Goal: Transaction & Acquisition: Obtain resource

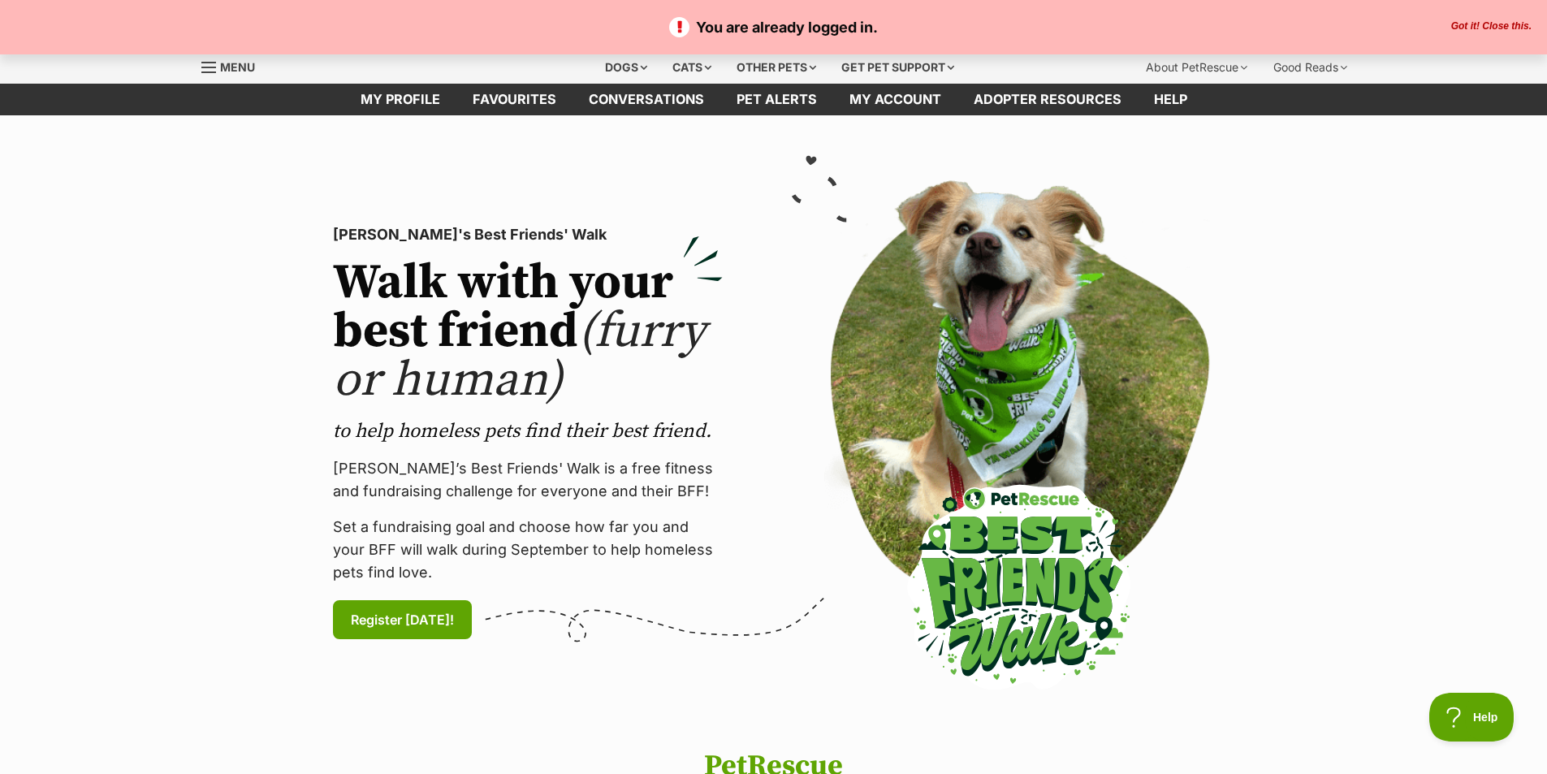
click at [235, 72] on span "Menu" at bounding box center [237, 67] width 35 height 14
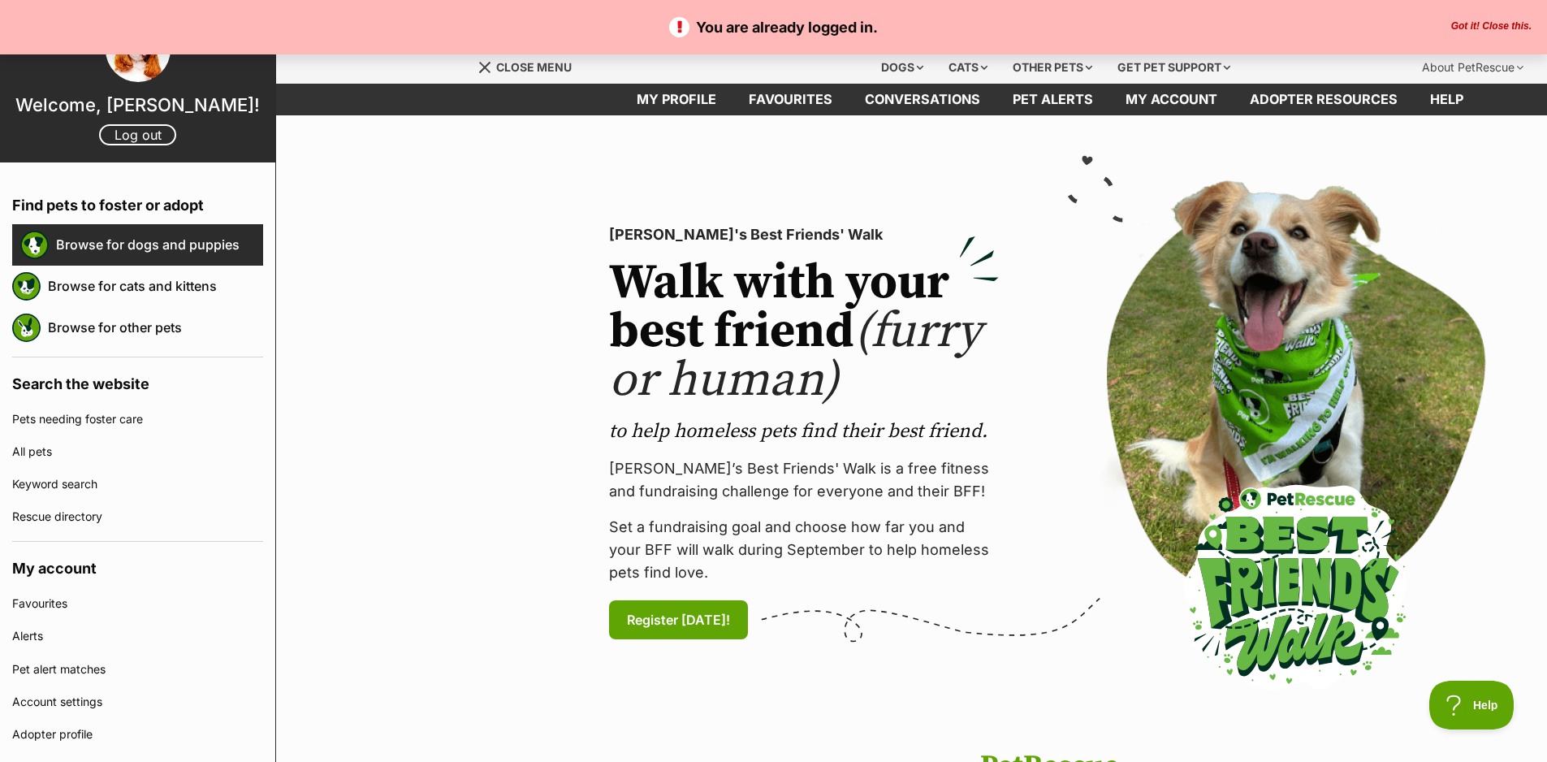
click at [120, 241] on link "Browse for dogs and puppies" at bounding box center [159, 244] width 207 height 34
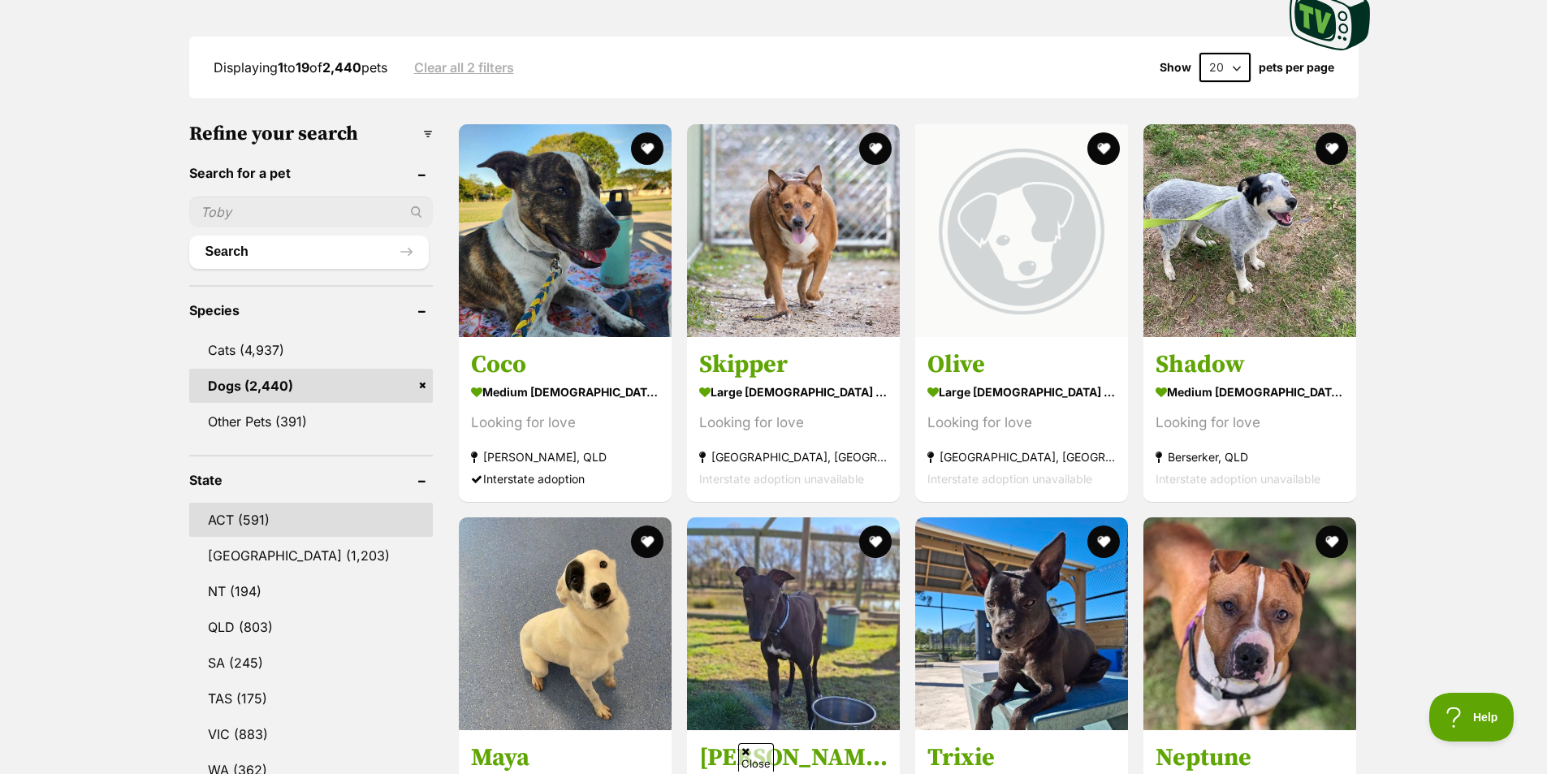
click at [244, 516] on link "ACT (591)" at bounding box center [311, 520] width 244 height 34
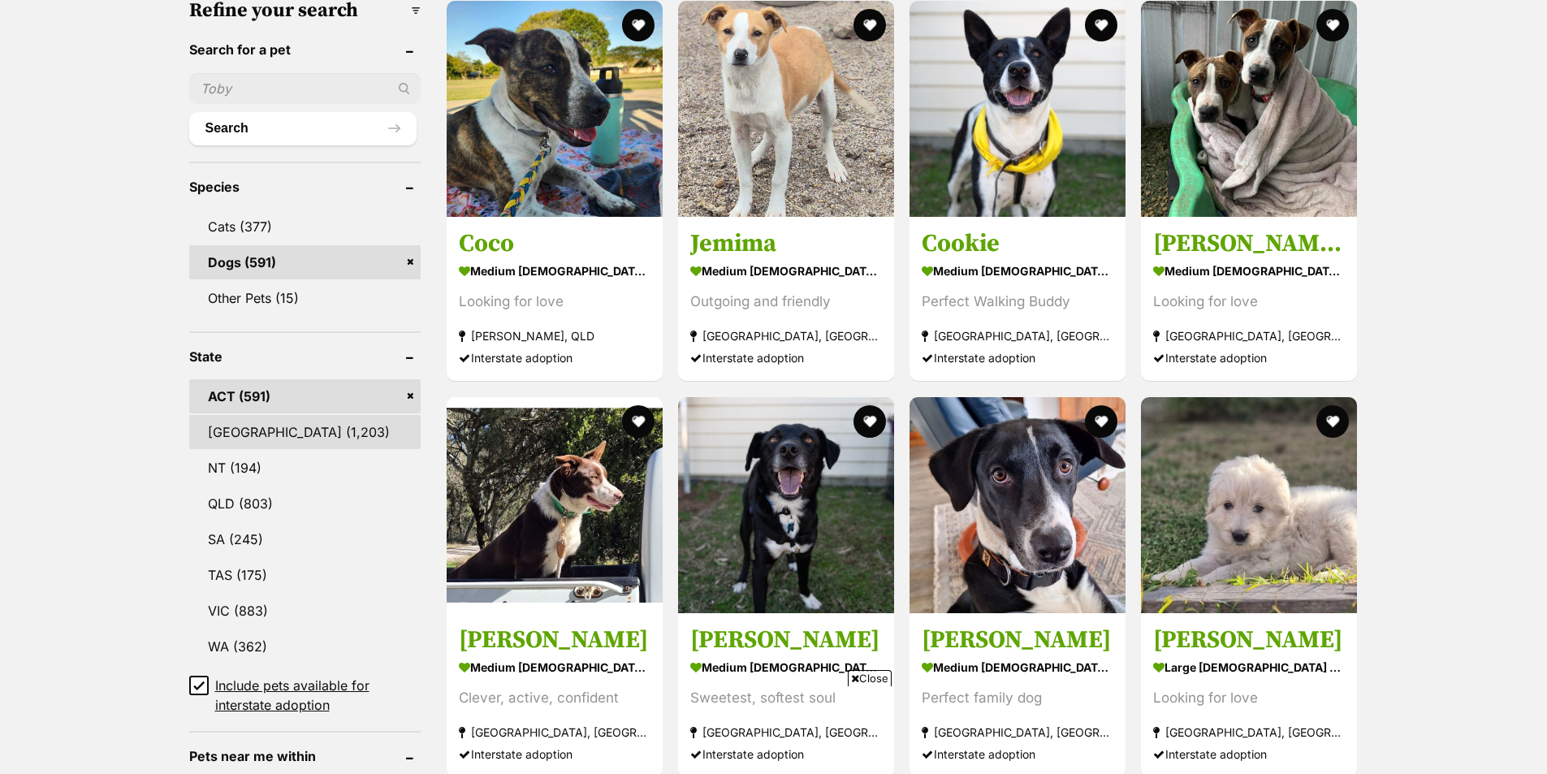
scroll to position [568, 0]
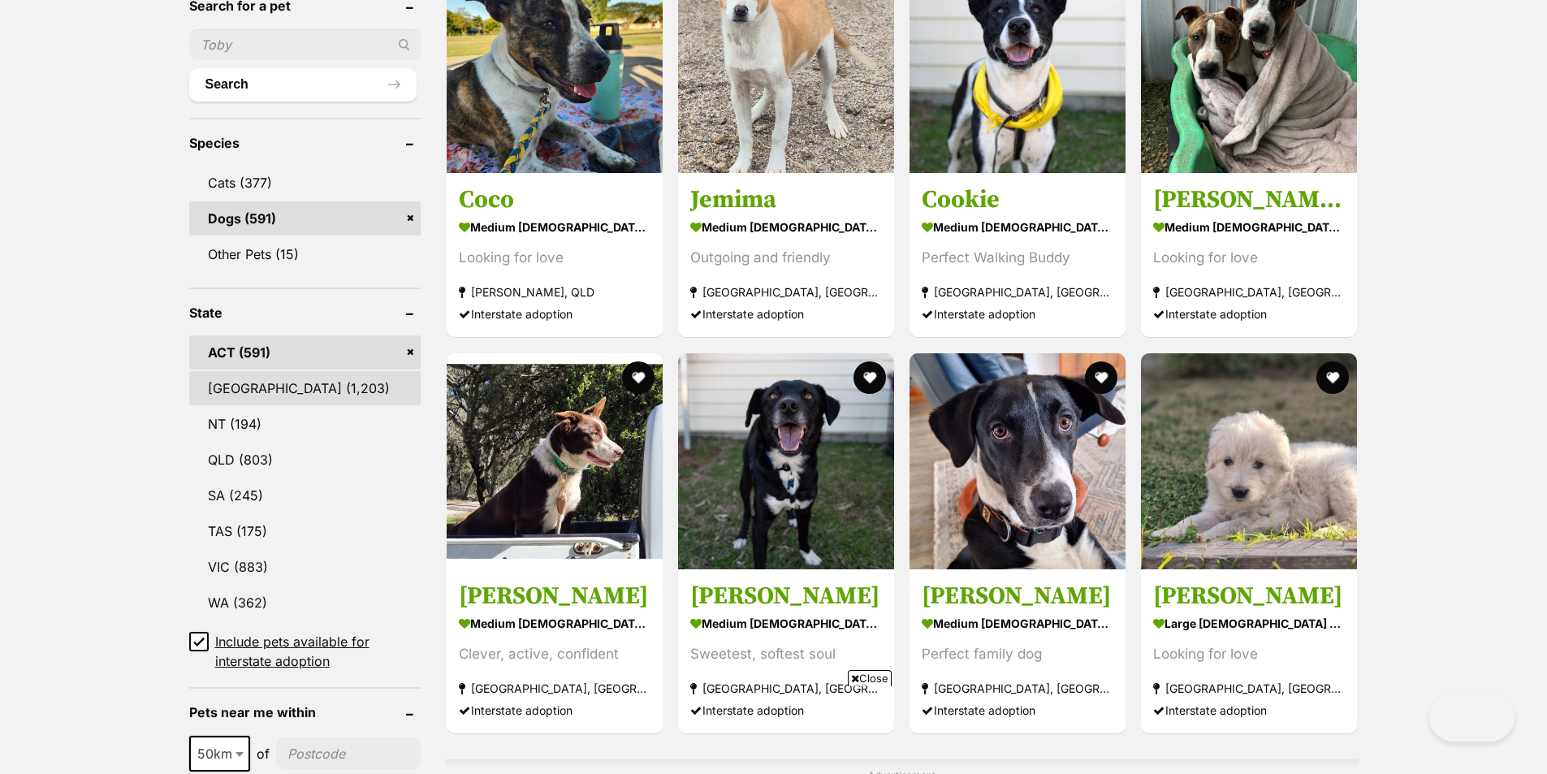
click at [278, 389] on link "[GEOGRAPHIC_DATA] (1,203)" at bounding box center [304, 388] width 231 height 34
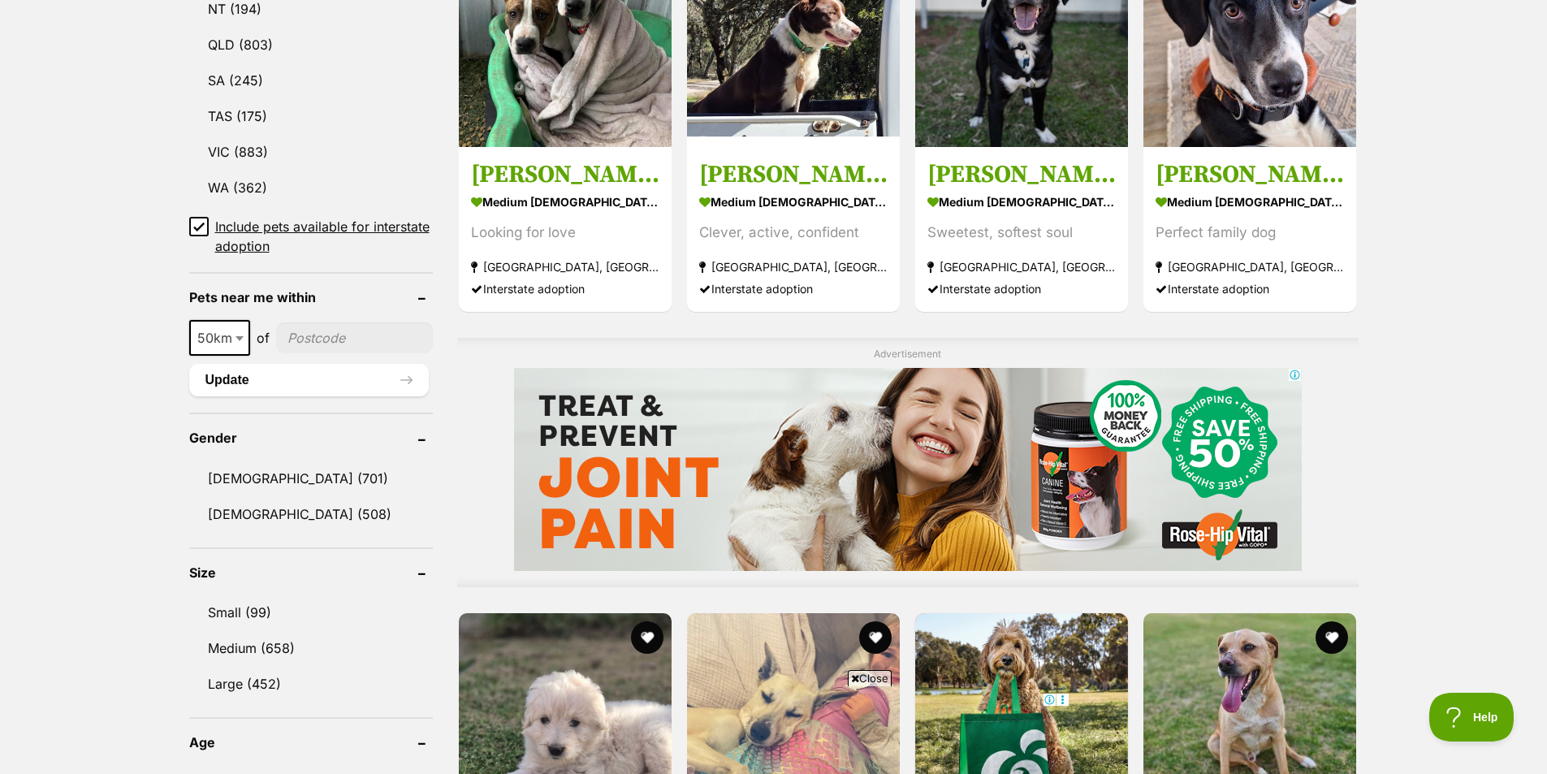
scroll to position [1069, 0]
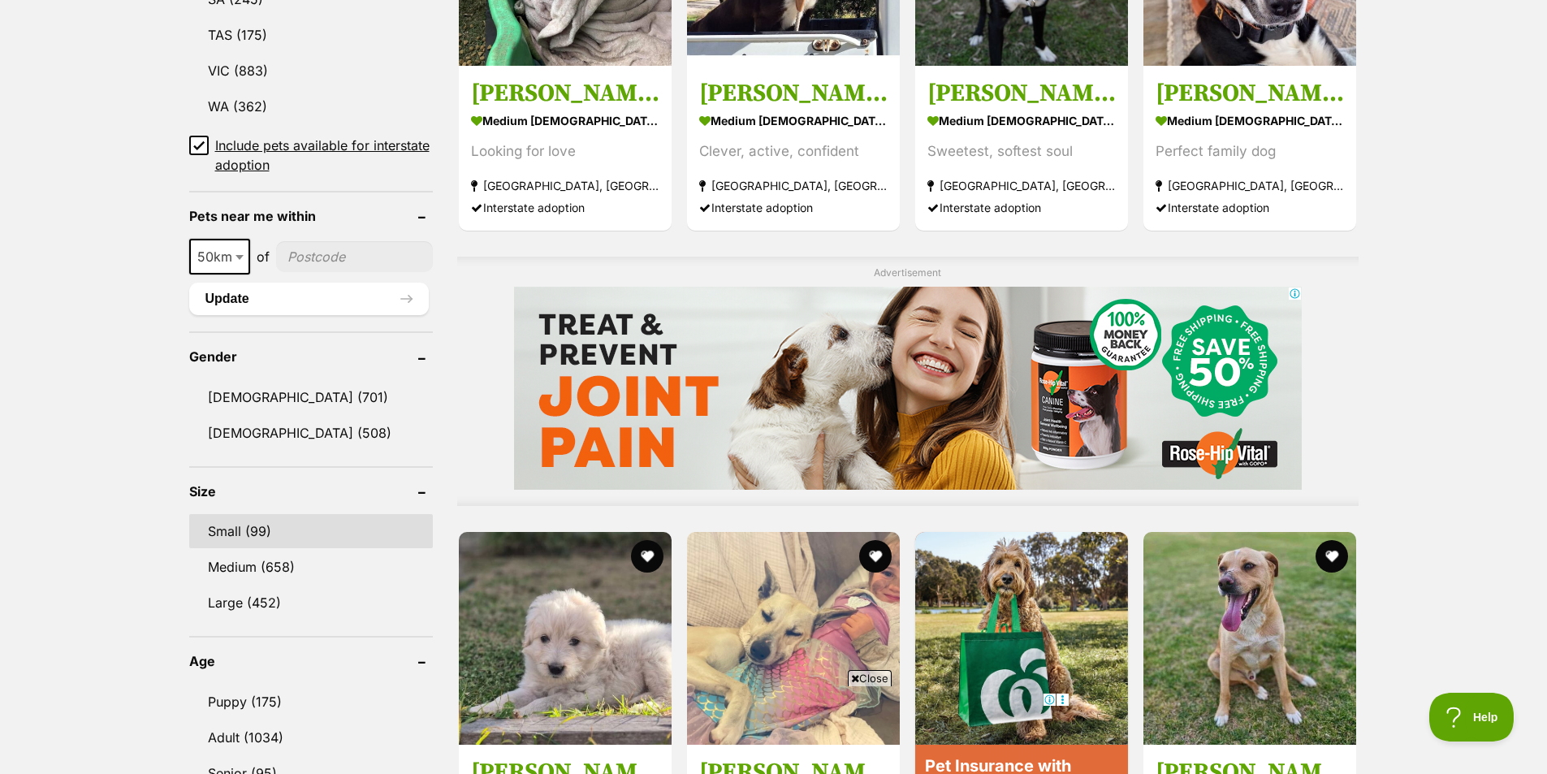
click at [265, 524] on link "Small (99)" at bounding box center [311, 531] width 244 height 34
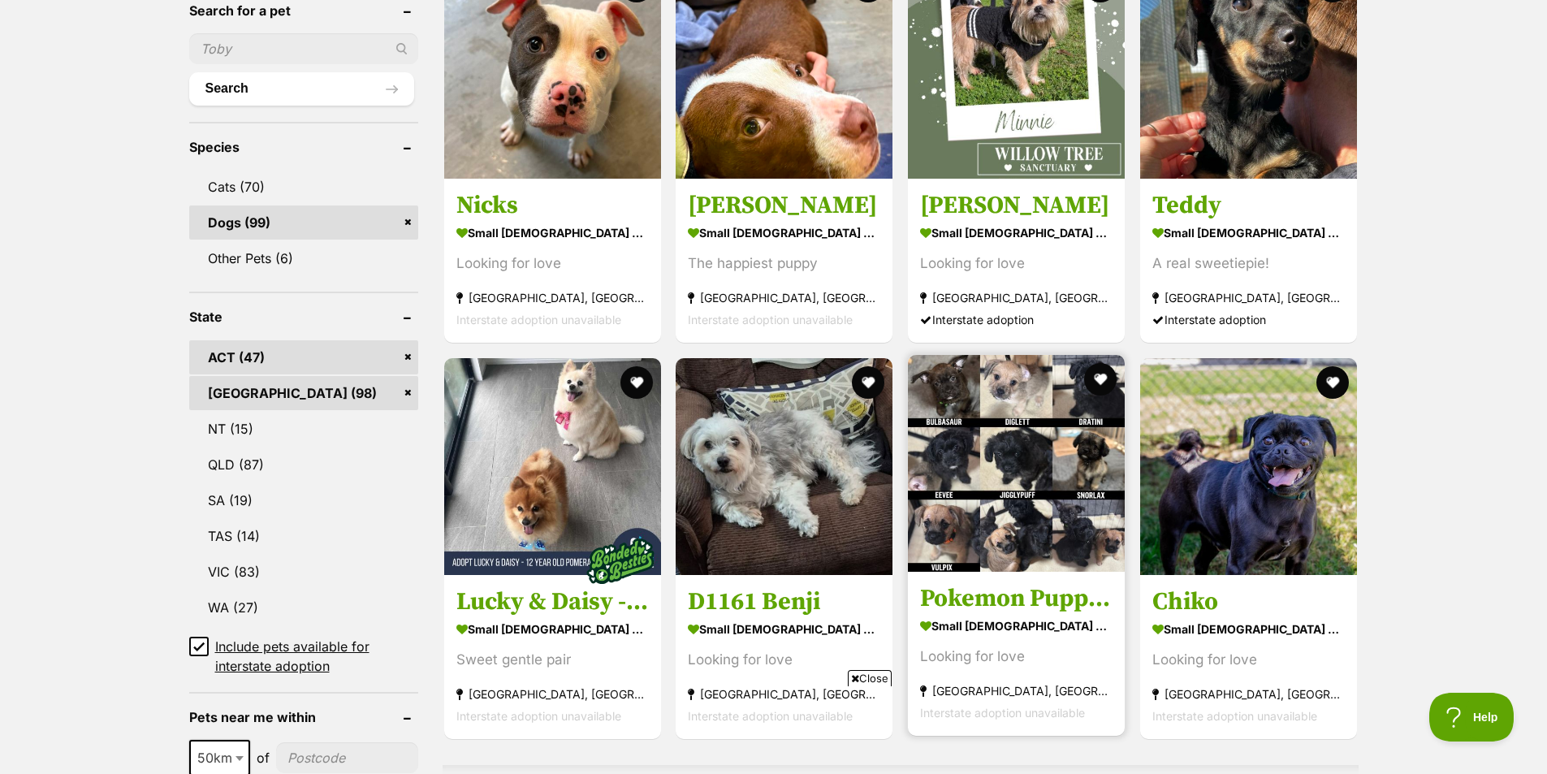
click at [1021, 450] on img at bounding box center [1016, 463] width 217 height 217
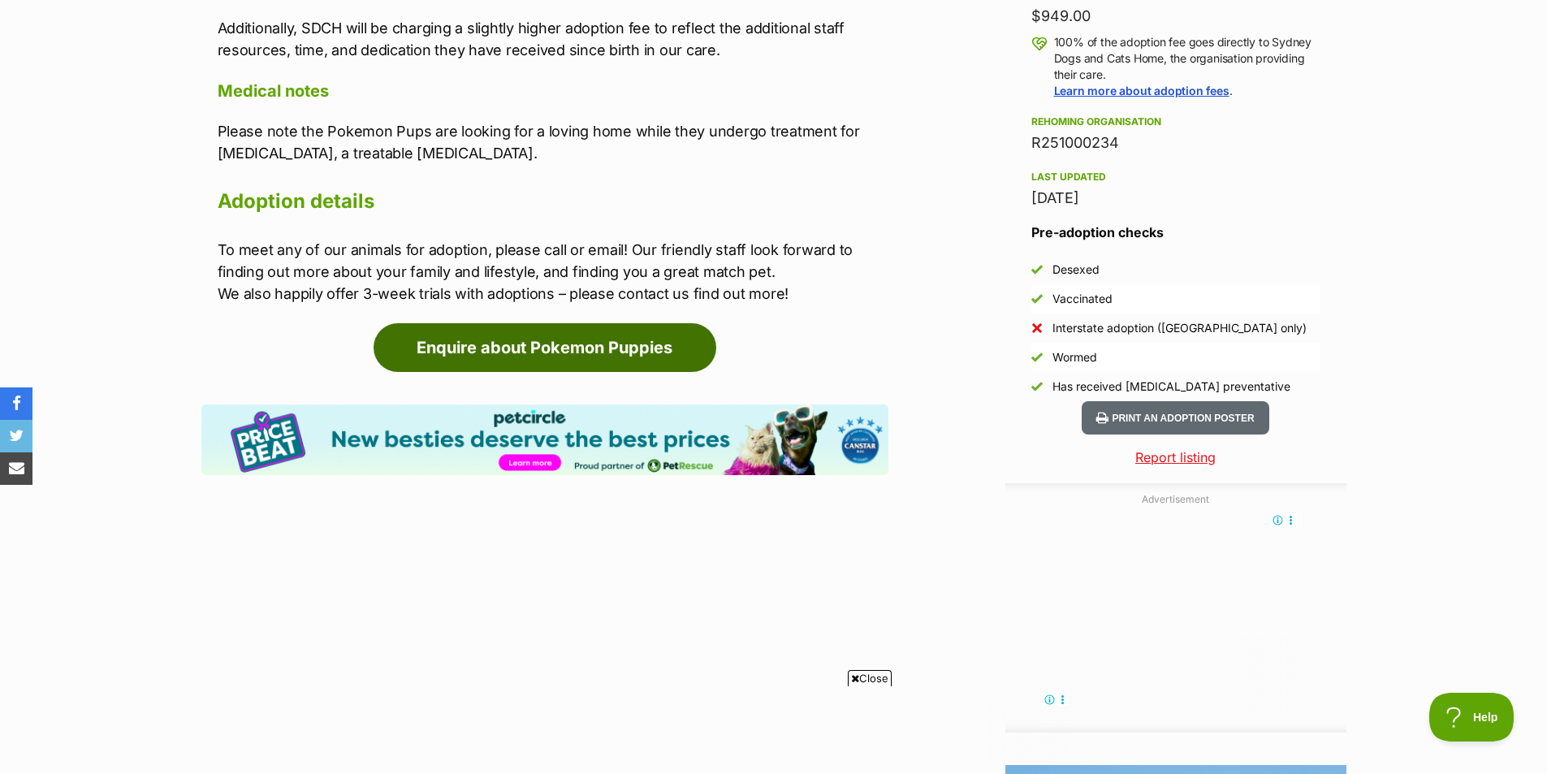
scroll to position [1218, 0]
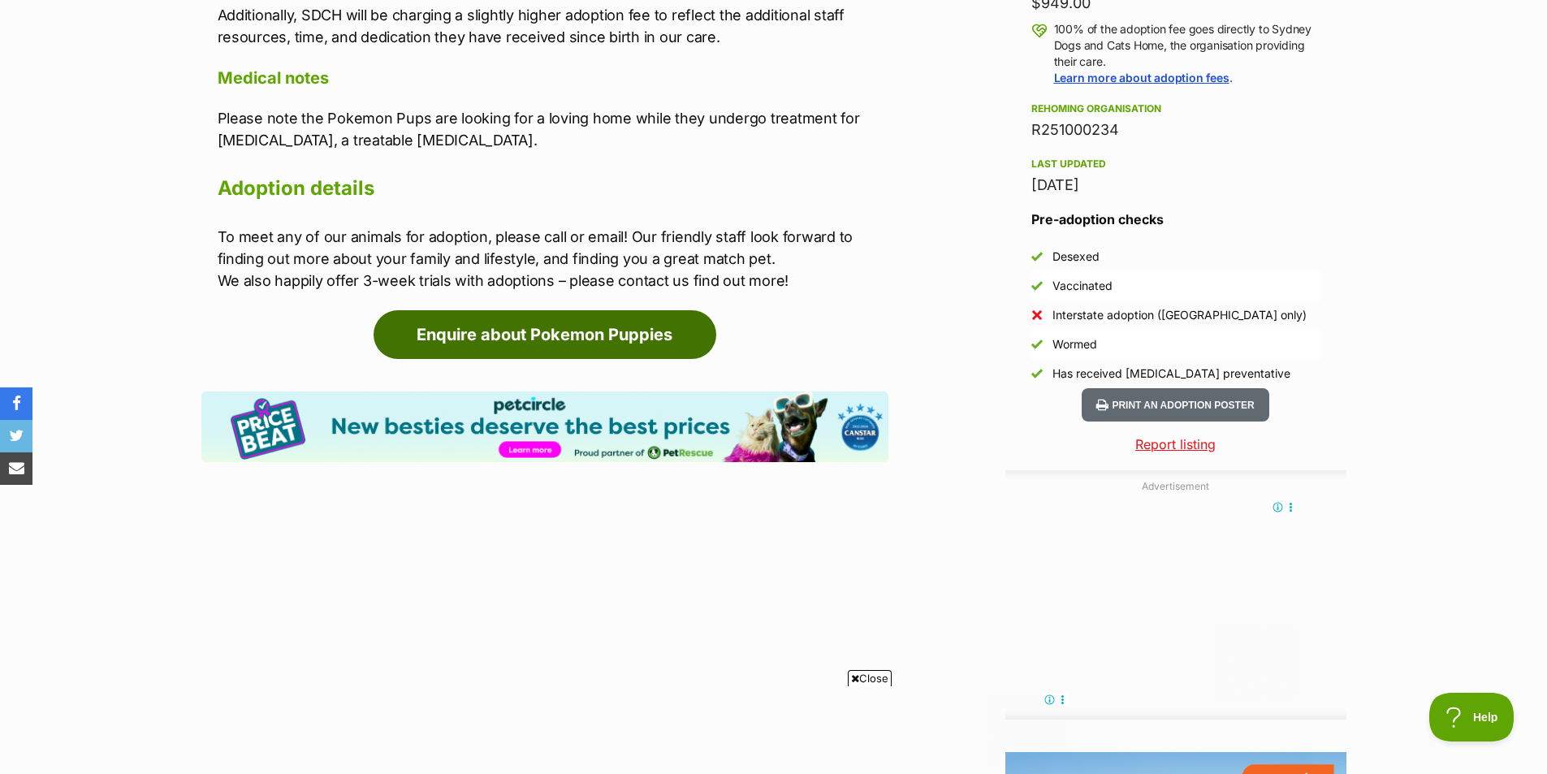
click at [608, 322] on link "Enquire about Pokemon Puppies" at bounding box center [544, 334] width 343 height 49
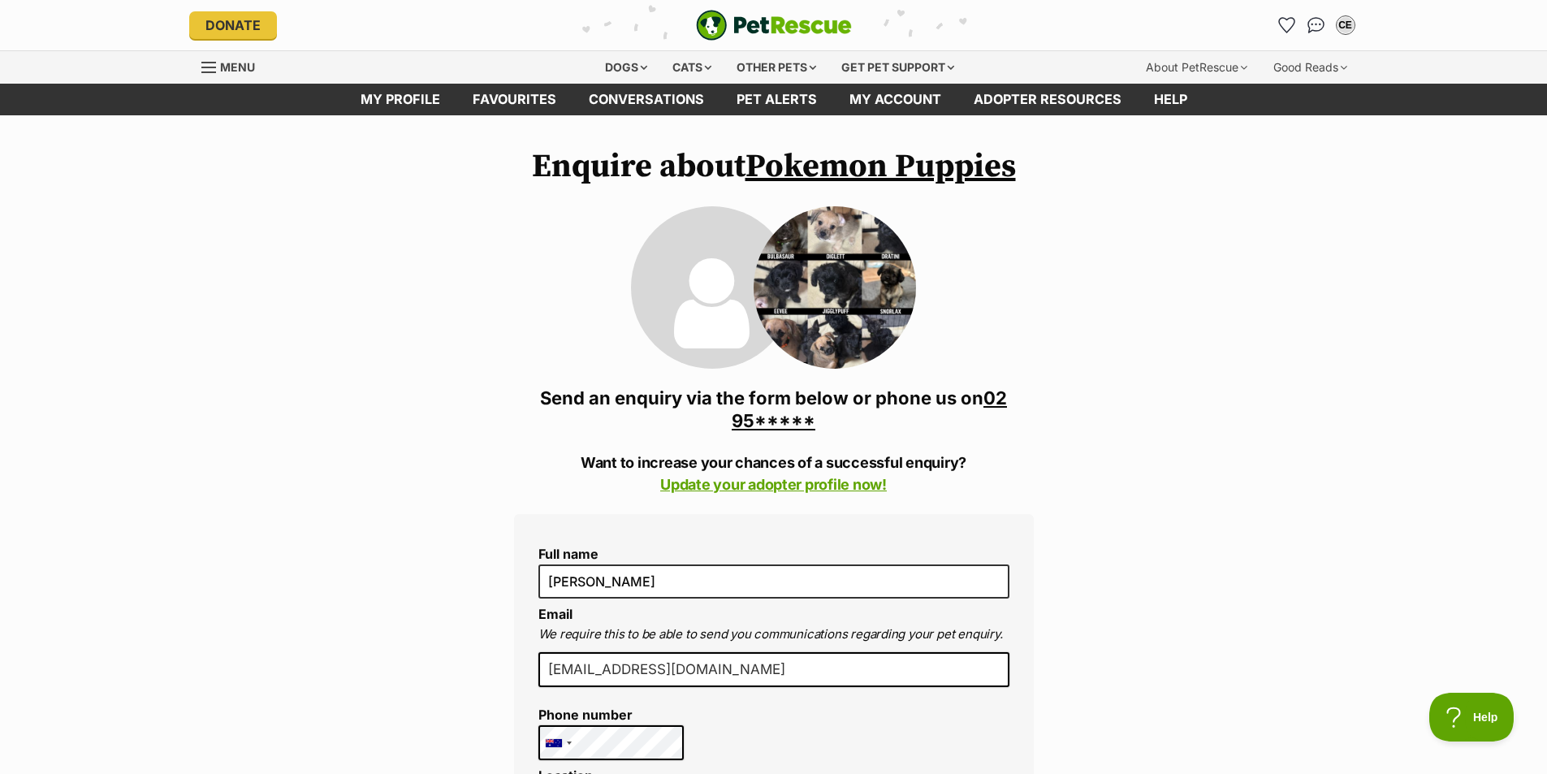
click at [997, 431] on link "02 95*****" at bounding box center [869, 409] width 275 height 44
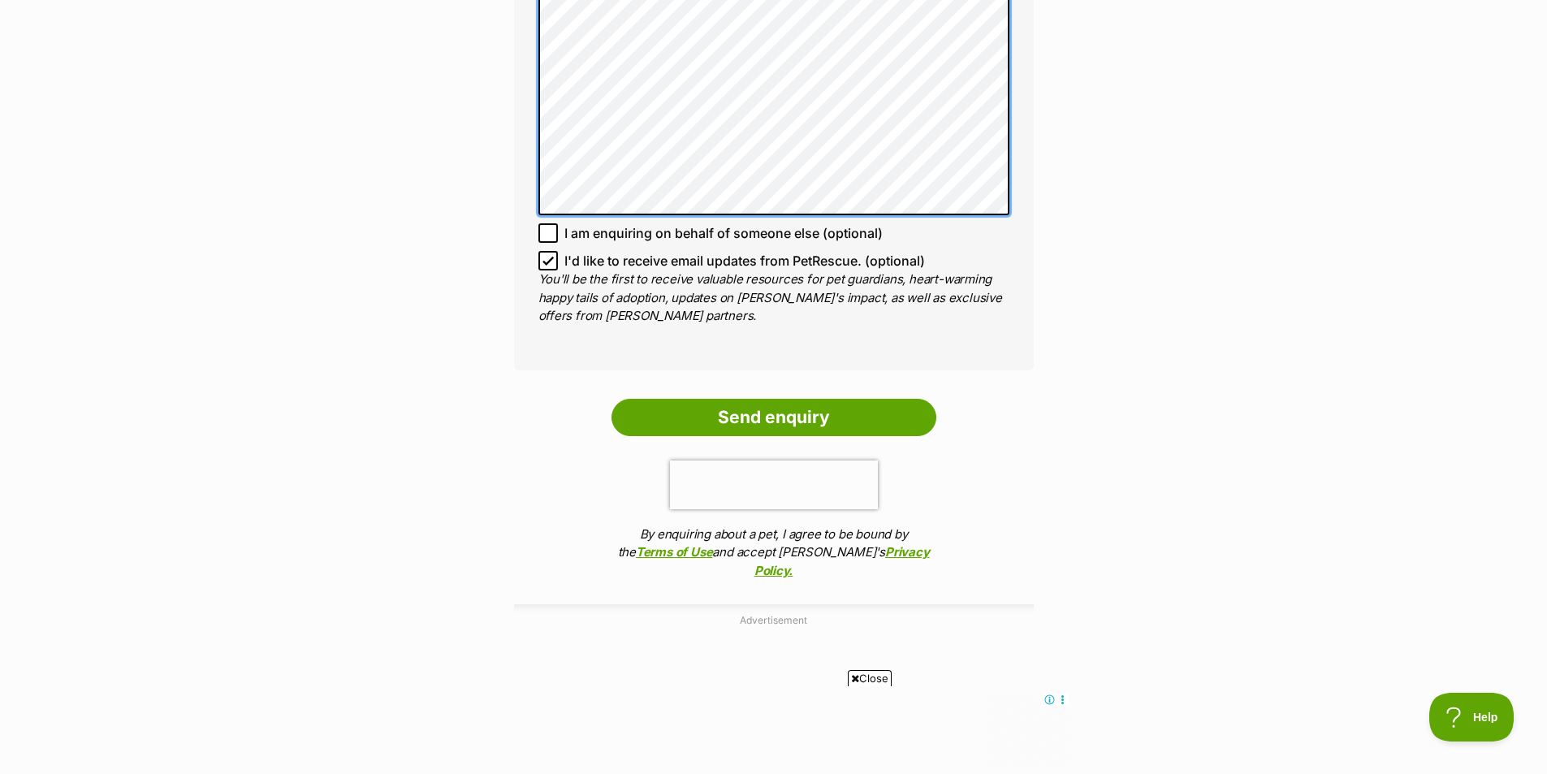
scroll to position [1461, 0]
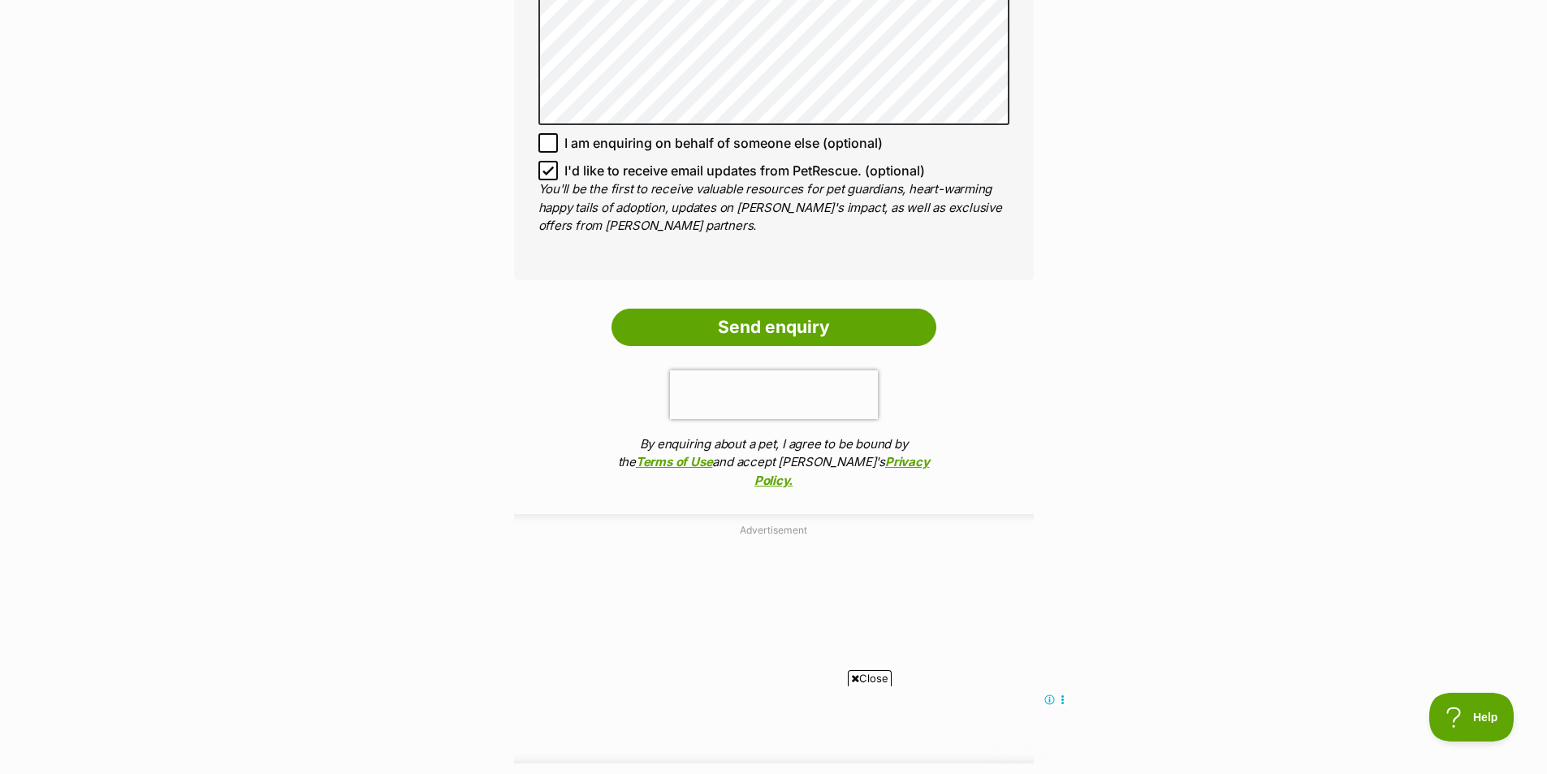
click at [546, 176] on icon at bounding box center [547, 170] width 11 height 11
click at [546, 180] on input "I'd like to receive email updates from PetRescue. (optional)" at bounding box center [547, 170] width 19 height 19
checkbox input "false"
click at [796, 346] on input "Send enquiry" at bounding box center [773, 327] width 325 height 37
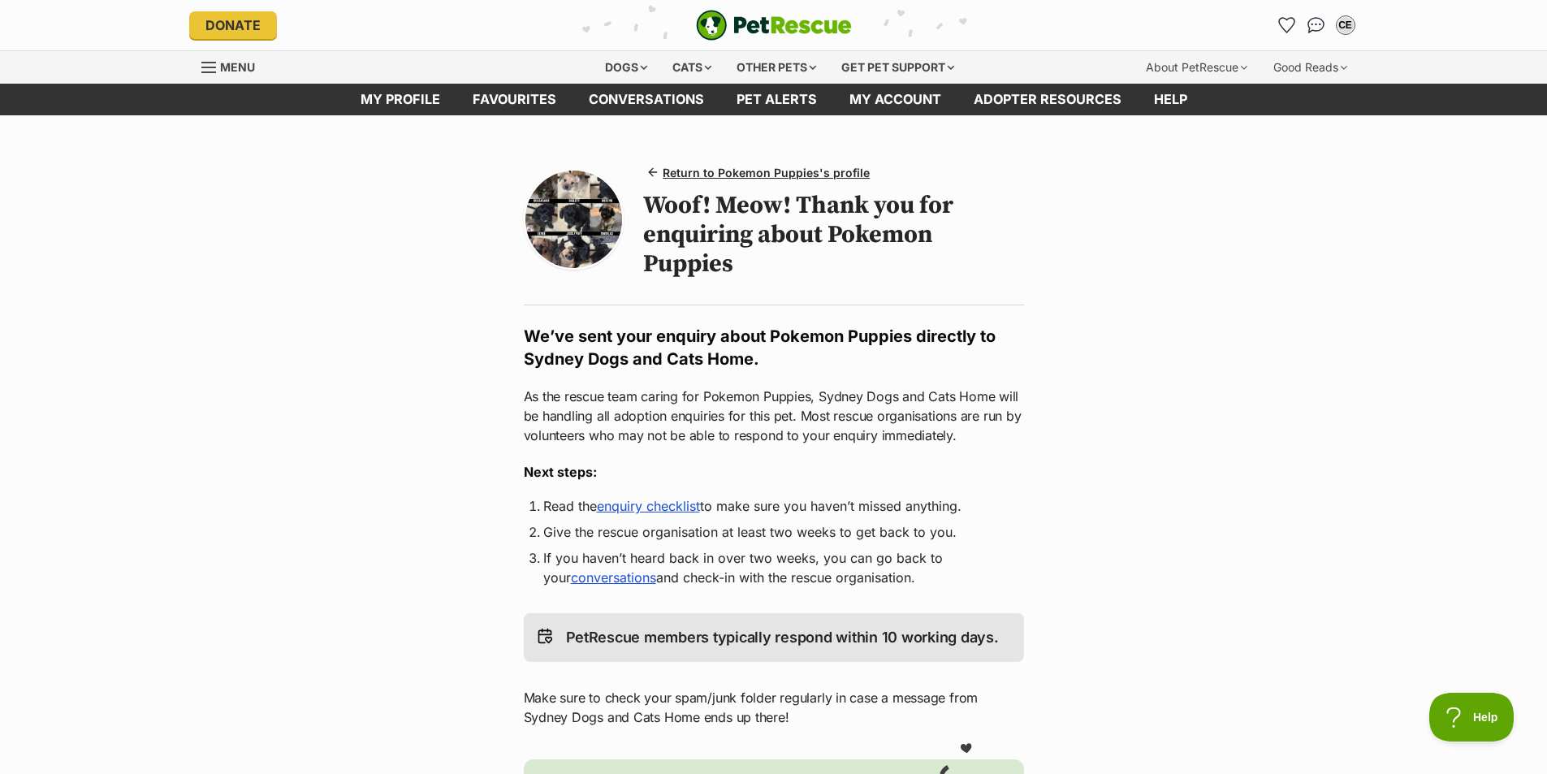
click at [641, 507] on link "enquiry checklist" at bounding box center [648, 506] width 103 height 16
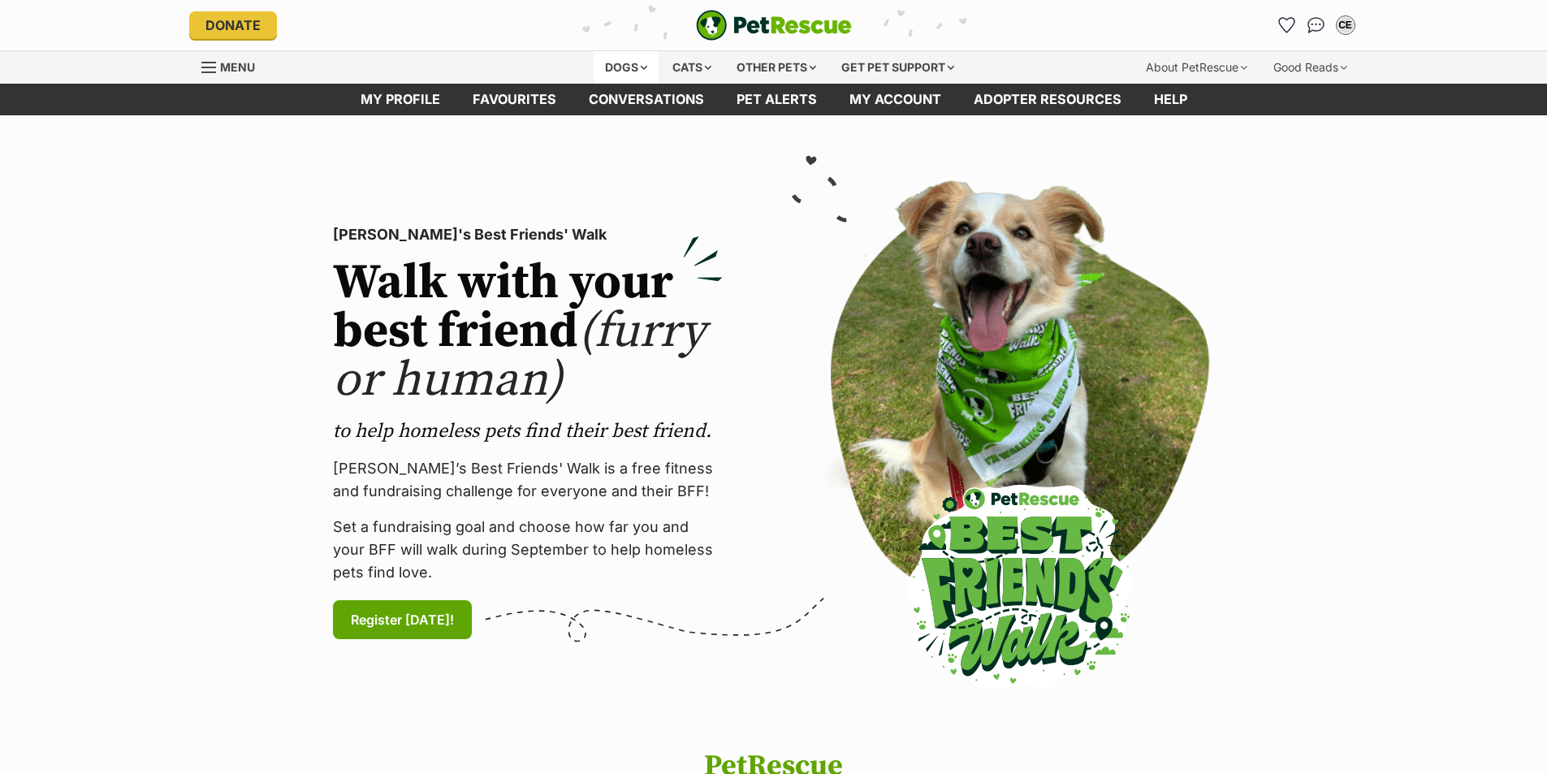
click at [607, 58] on div "Dogs" at bounding box center [626, 67] width 65 height 32
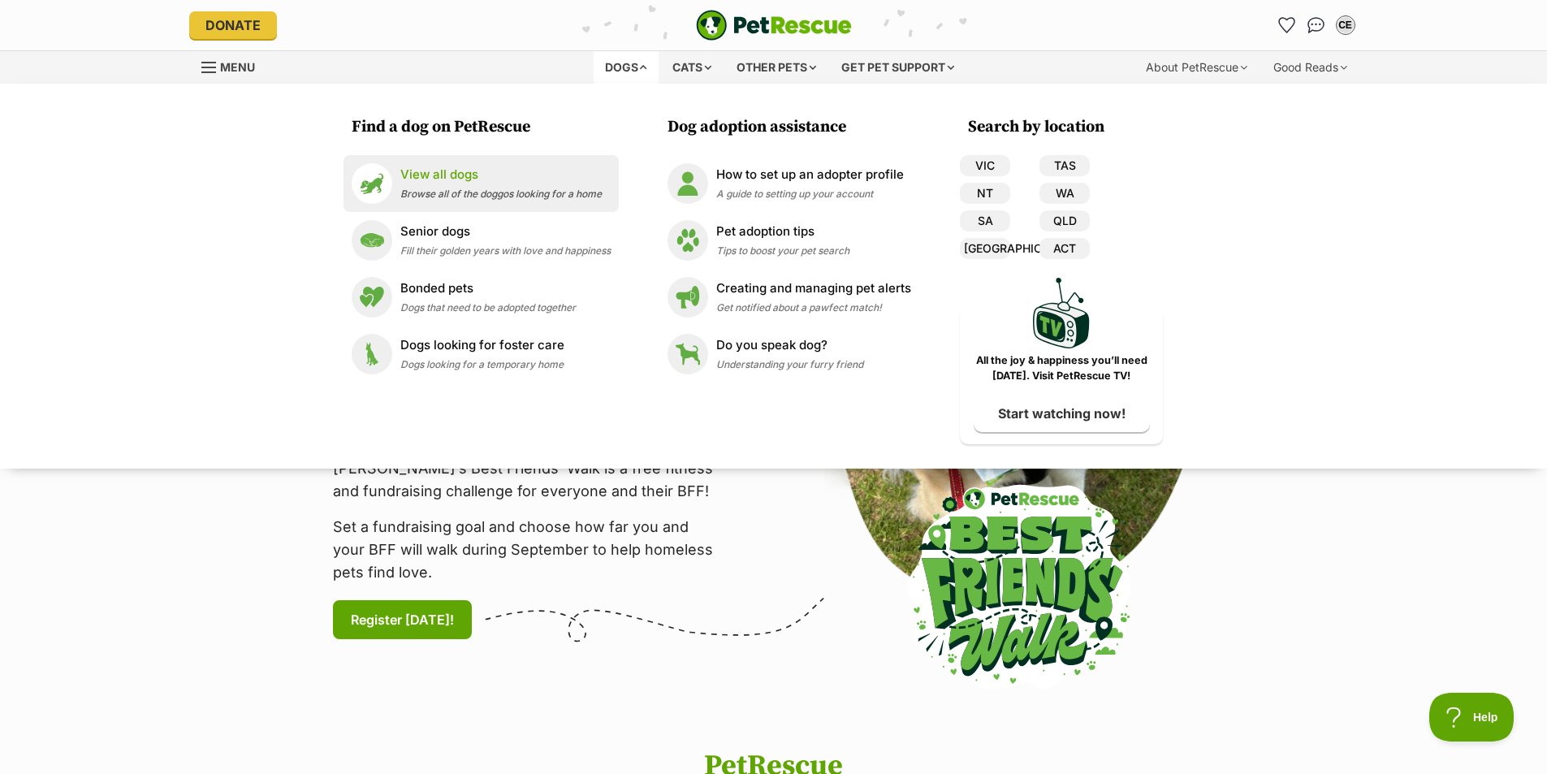
click at [499, 175] on p "View all dogs" at bounding box center [500, 175] width 201 height 19
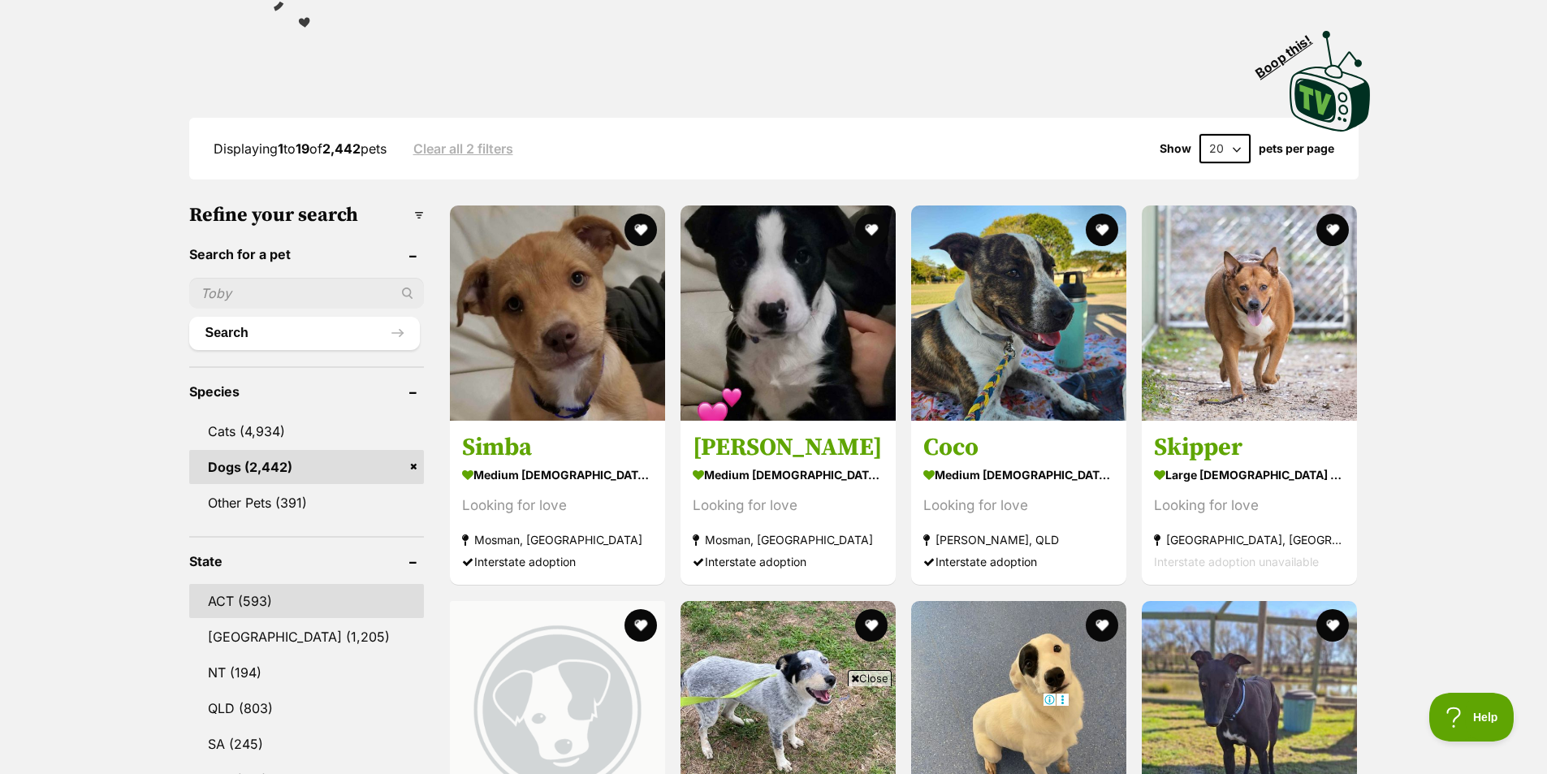
click at [281, 590] on link "ACT (593)" at bounding box center [306, 601] width 235 height 34
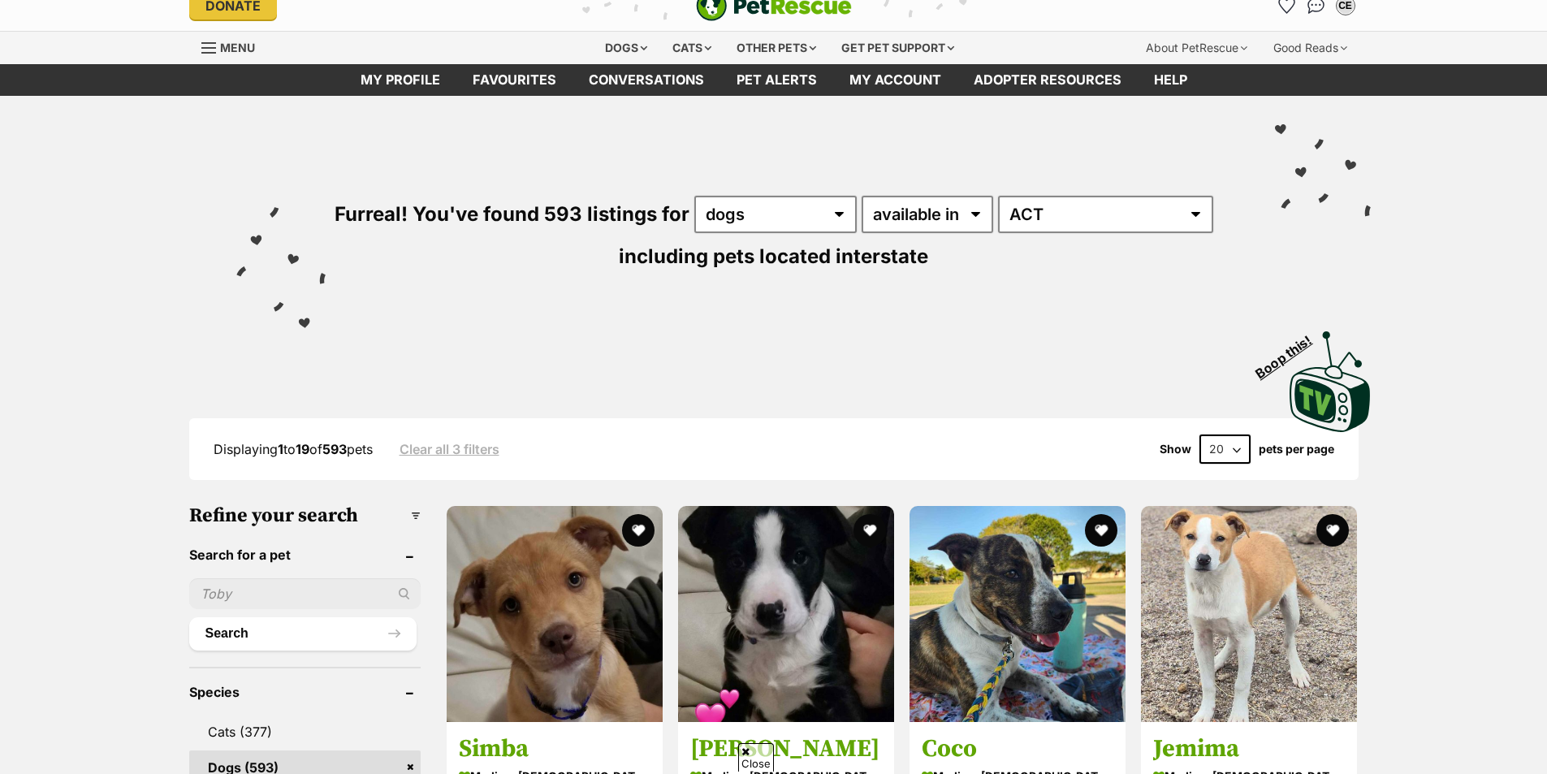
scroll to position [487, 0]
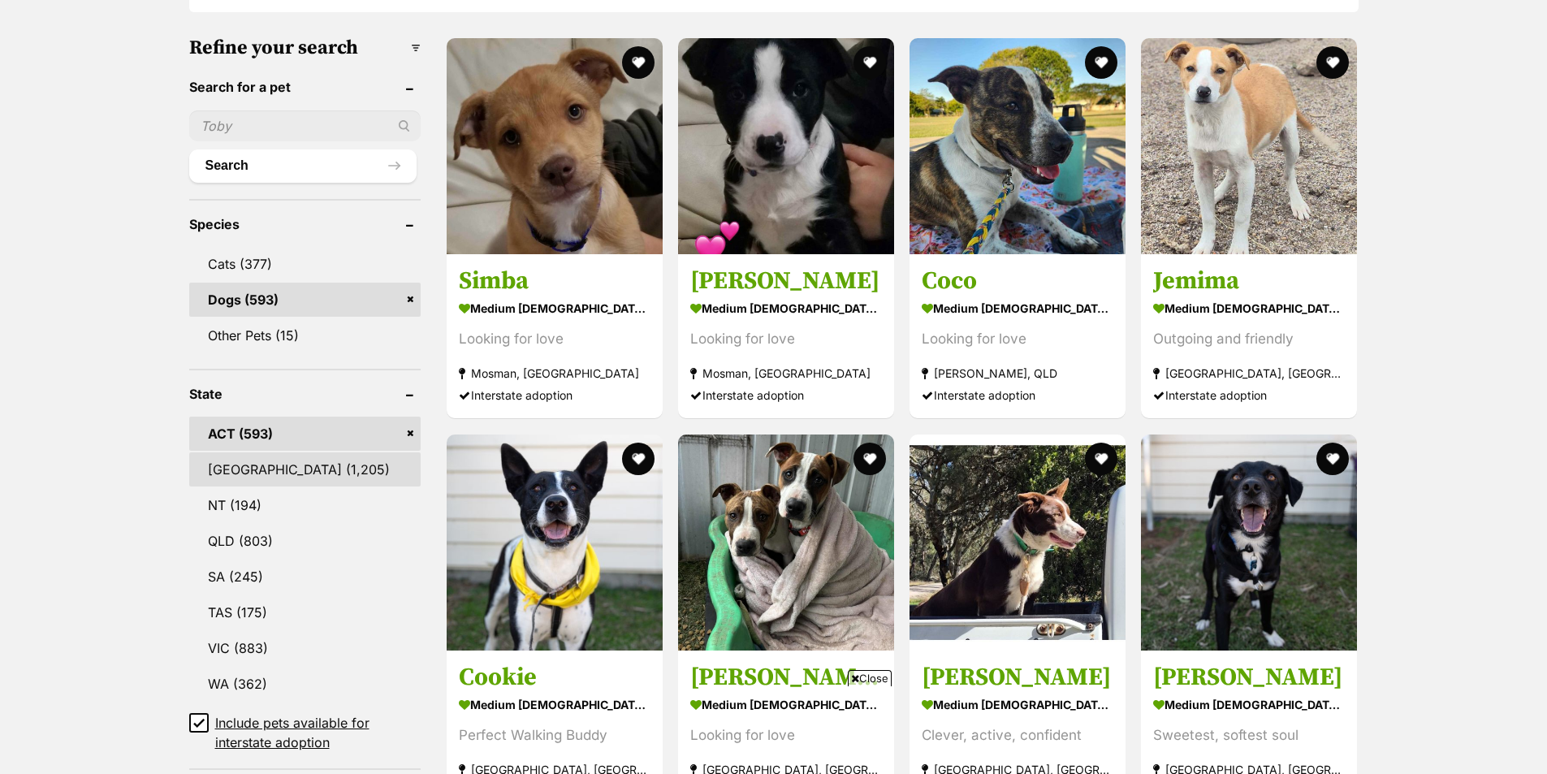
click at [246, 471] on link "NSW (1,205)" at bounding box center [304, 469] width 231 height 34
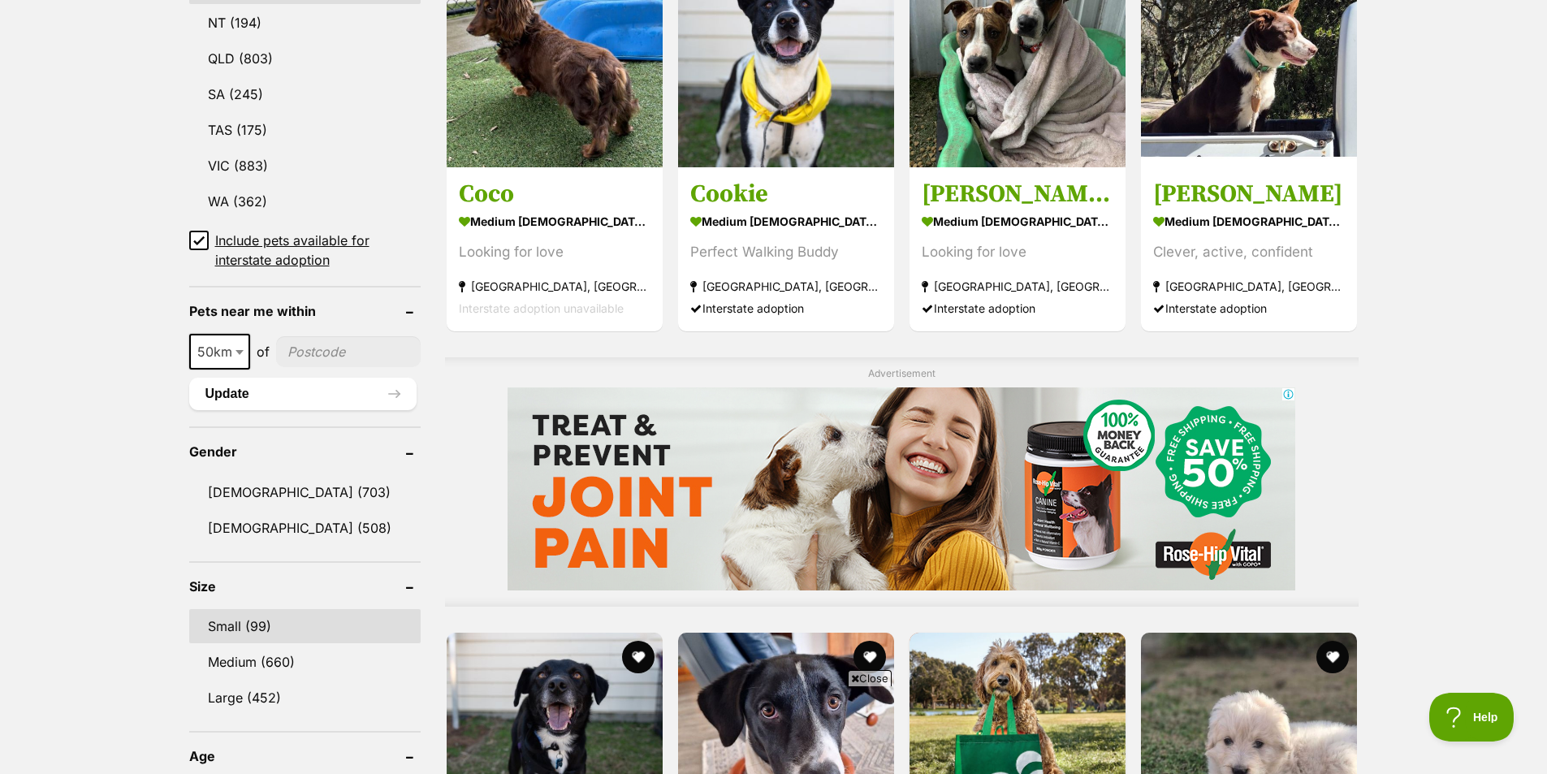
click at [237, 609] on link "Small (99)" at bounding box center [304, 626] width 231 height 34
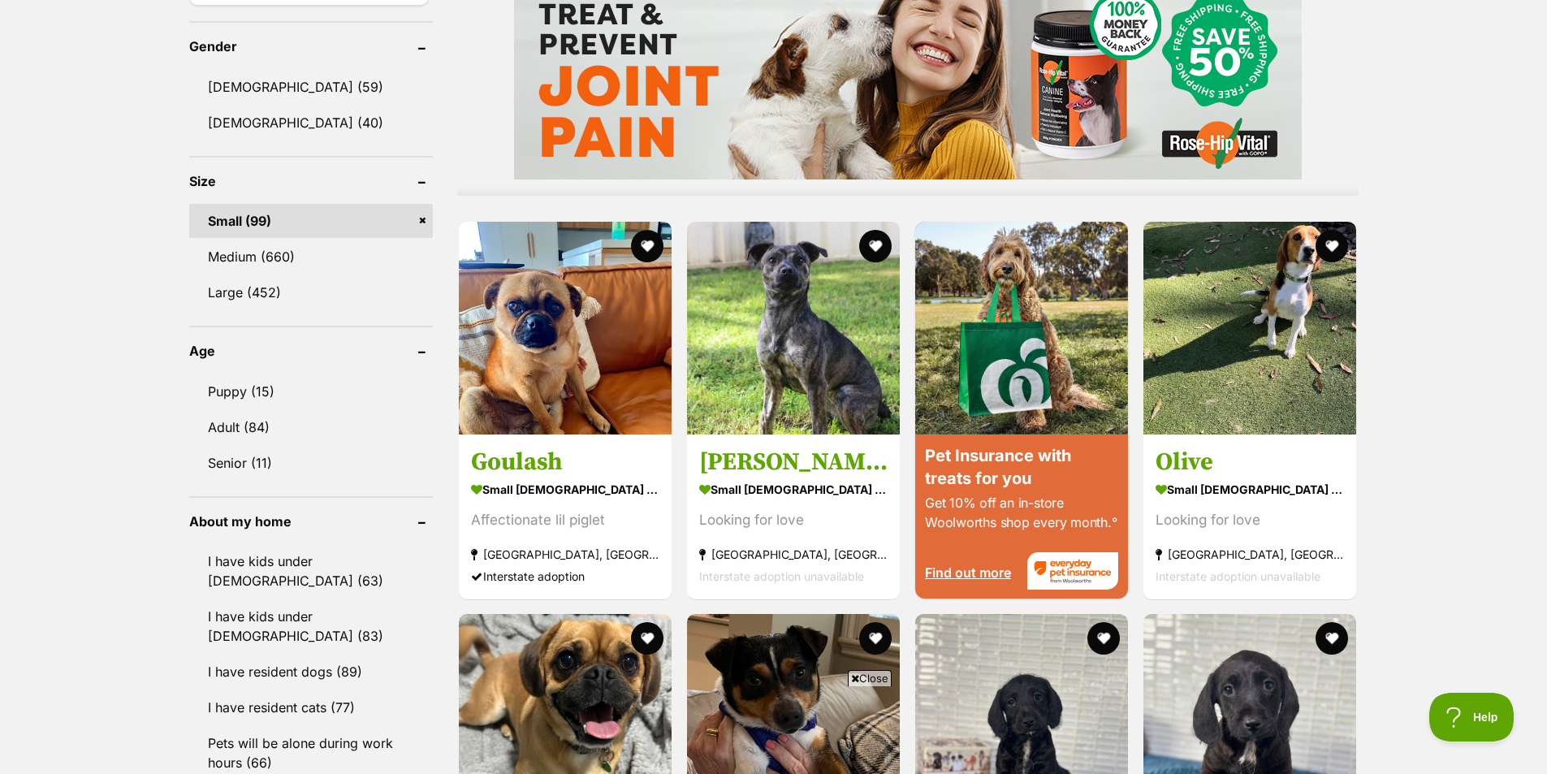
scroll to position [1387, 0]
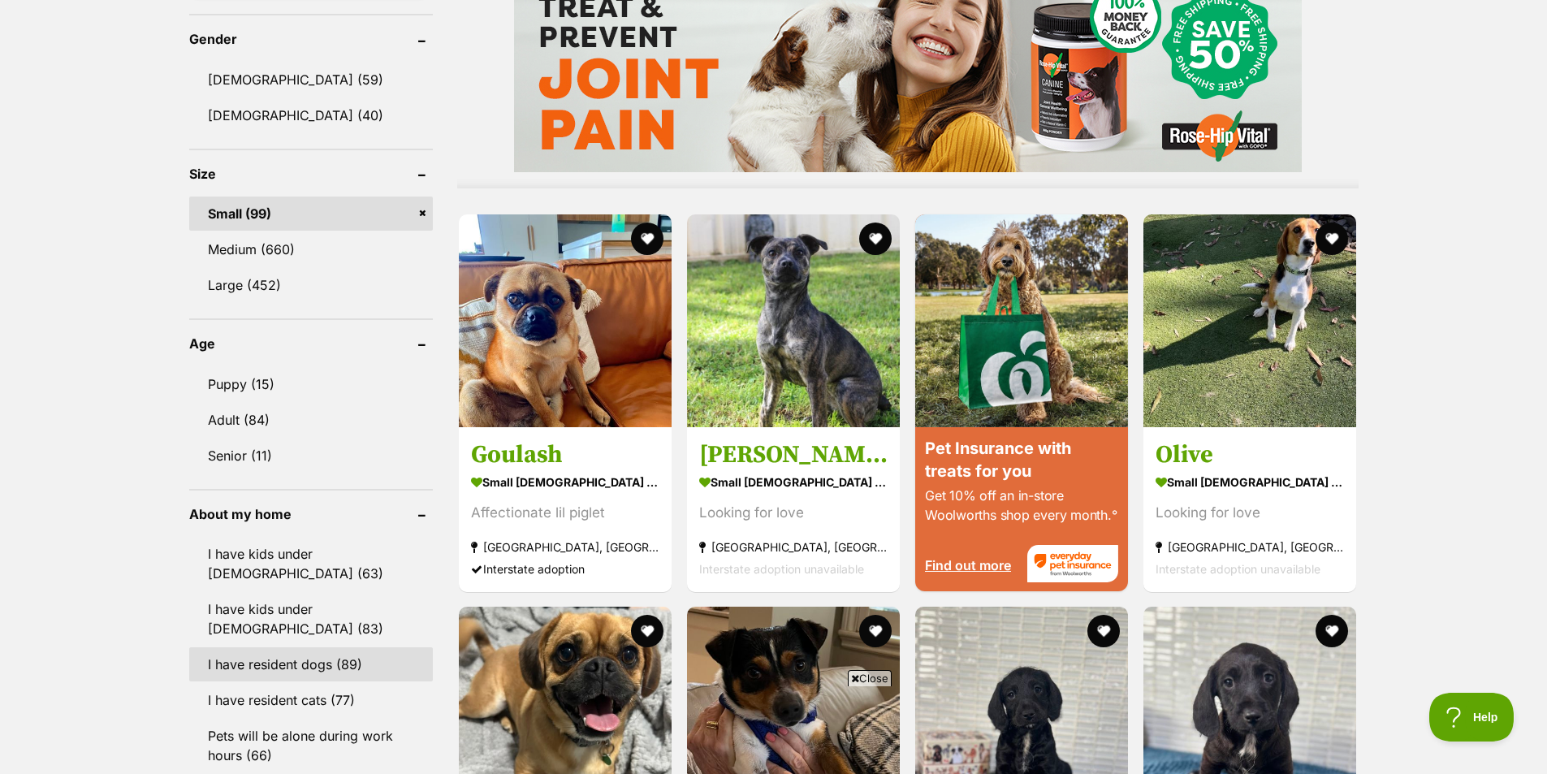
click at [322, 647] on link "I have resident dogs (89)" at bounding box center [311, 664] width 244 height 34
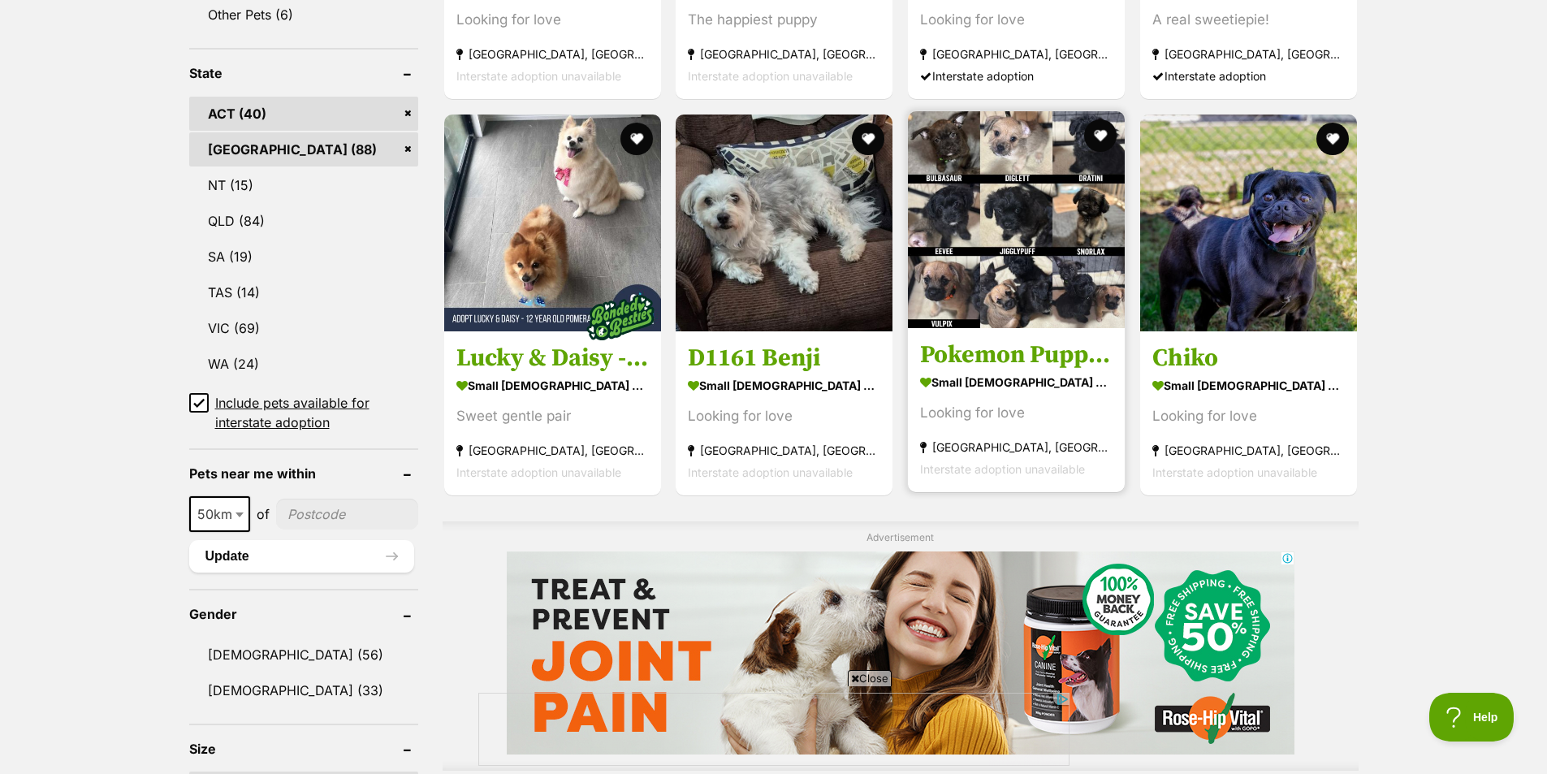
click at [1027, 225] on img at bounding box center [1016, 219] width 217 height 217
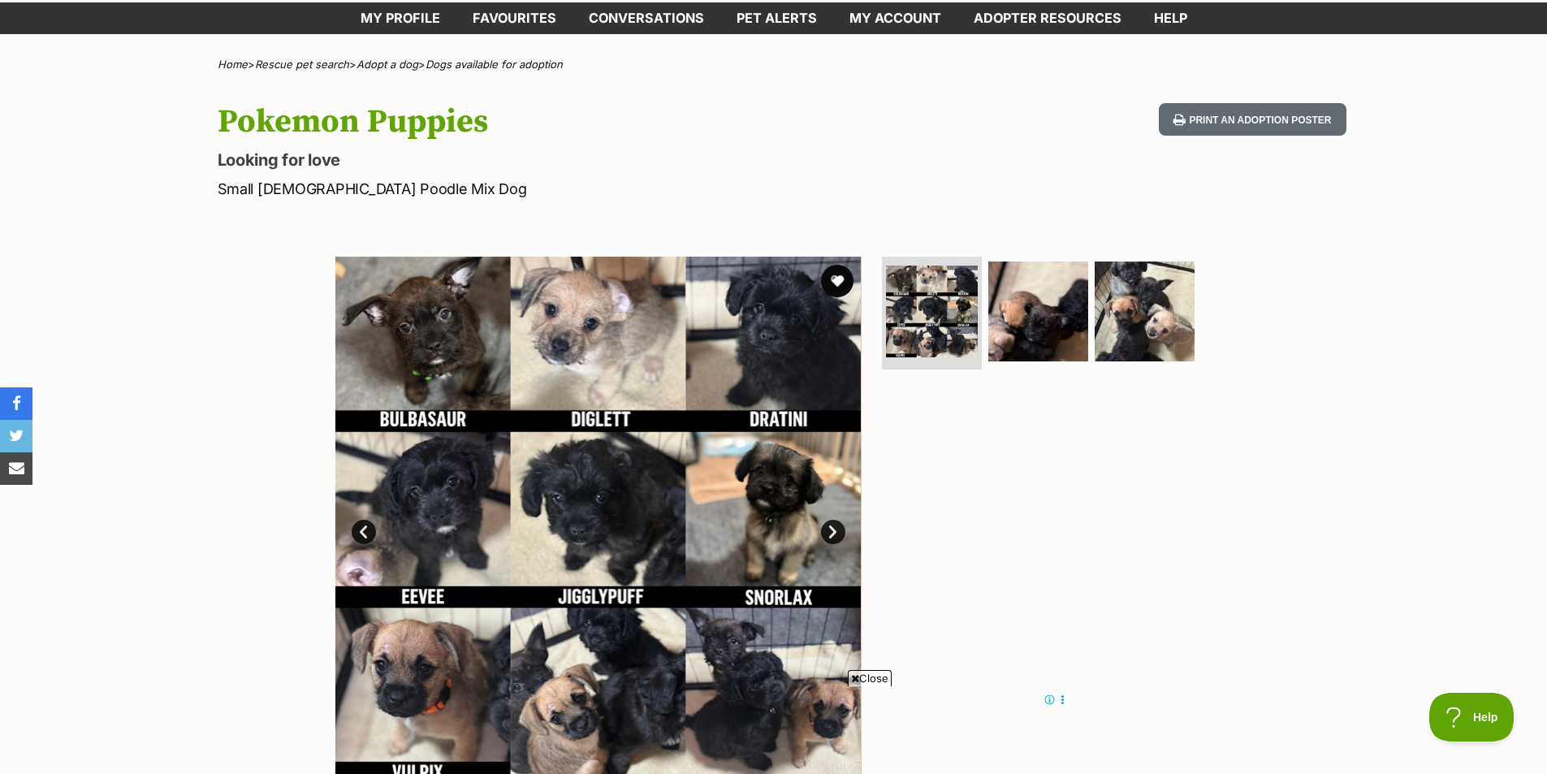
click at [827, 537] on link "Next" at bounding box center [833, 532] width 24 height 24
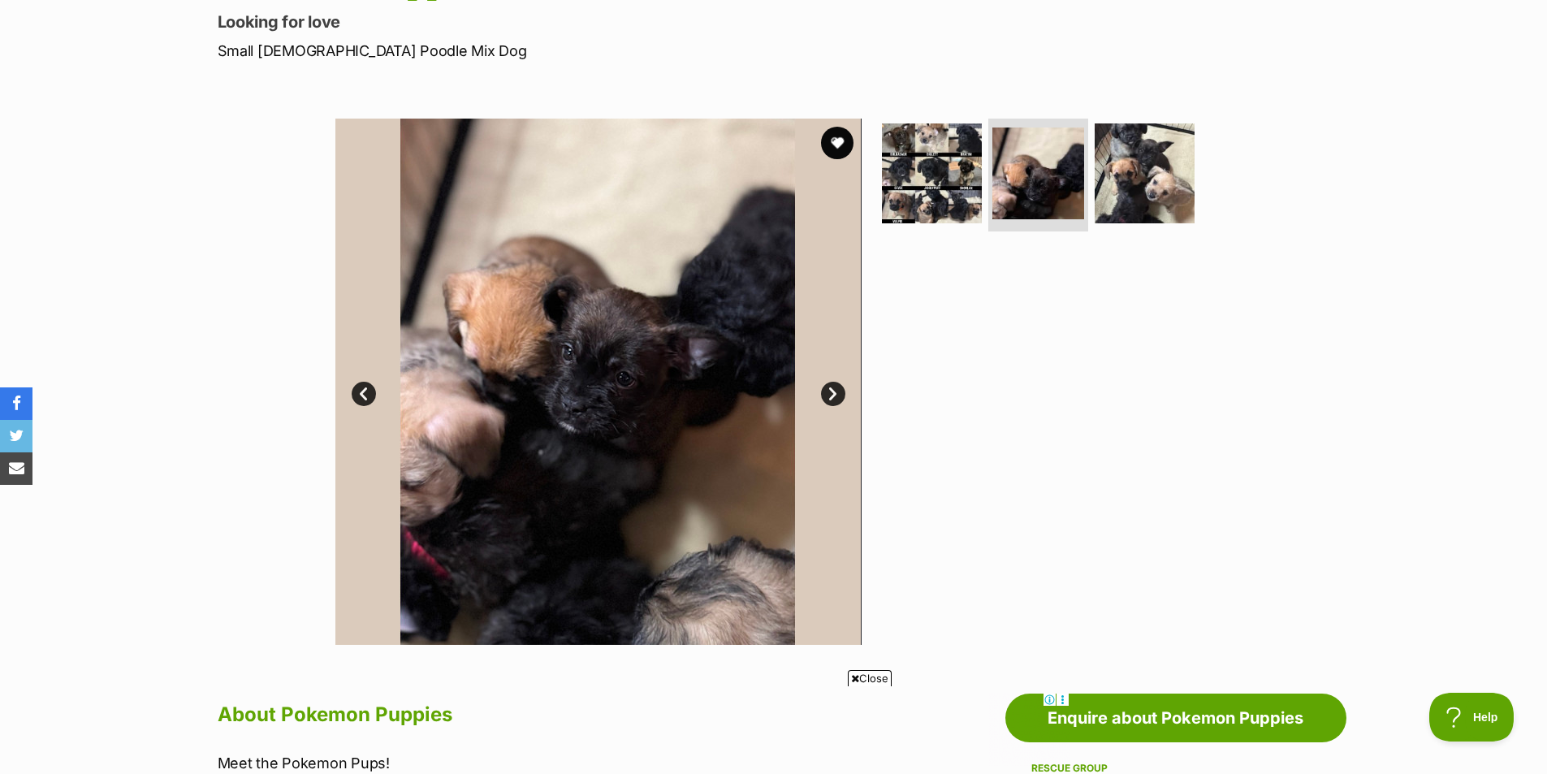
scroll to position [244, 0]
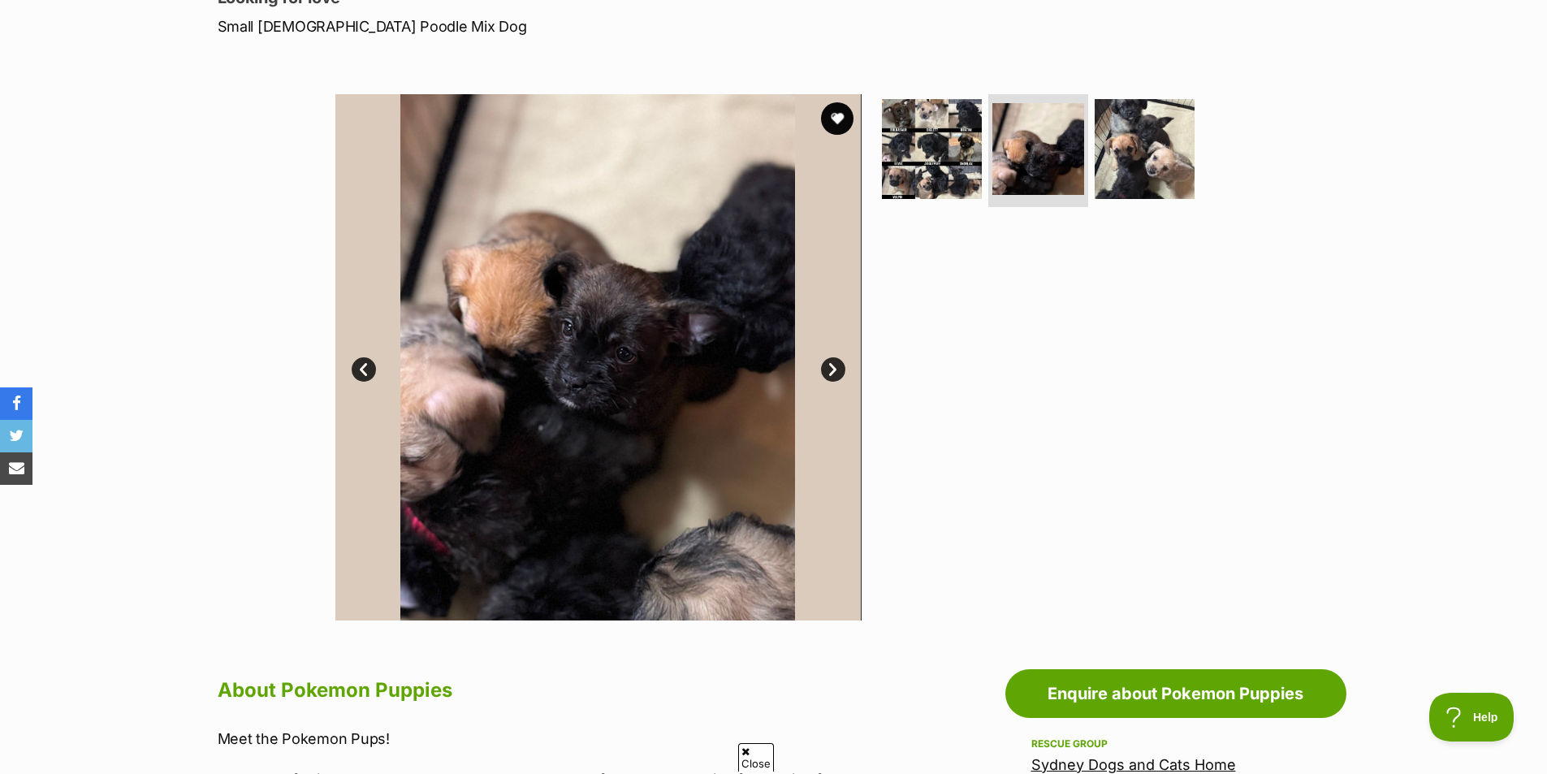
click at [833, 371] on link "Next" at bounding box center [833, 369] width 24 height 24
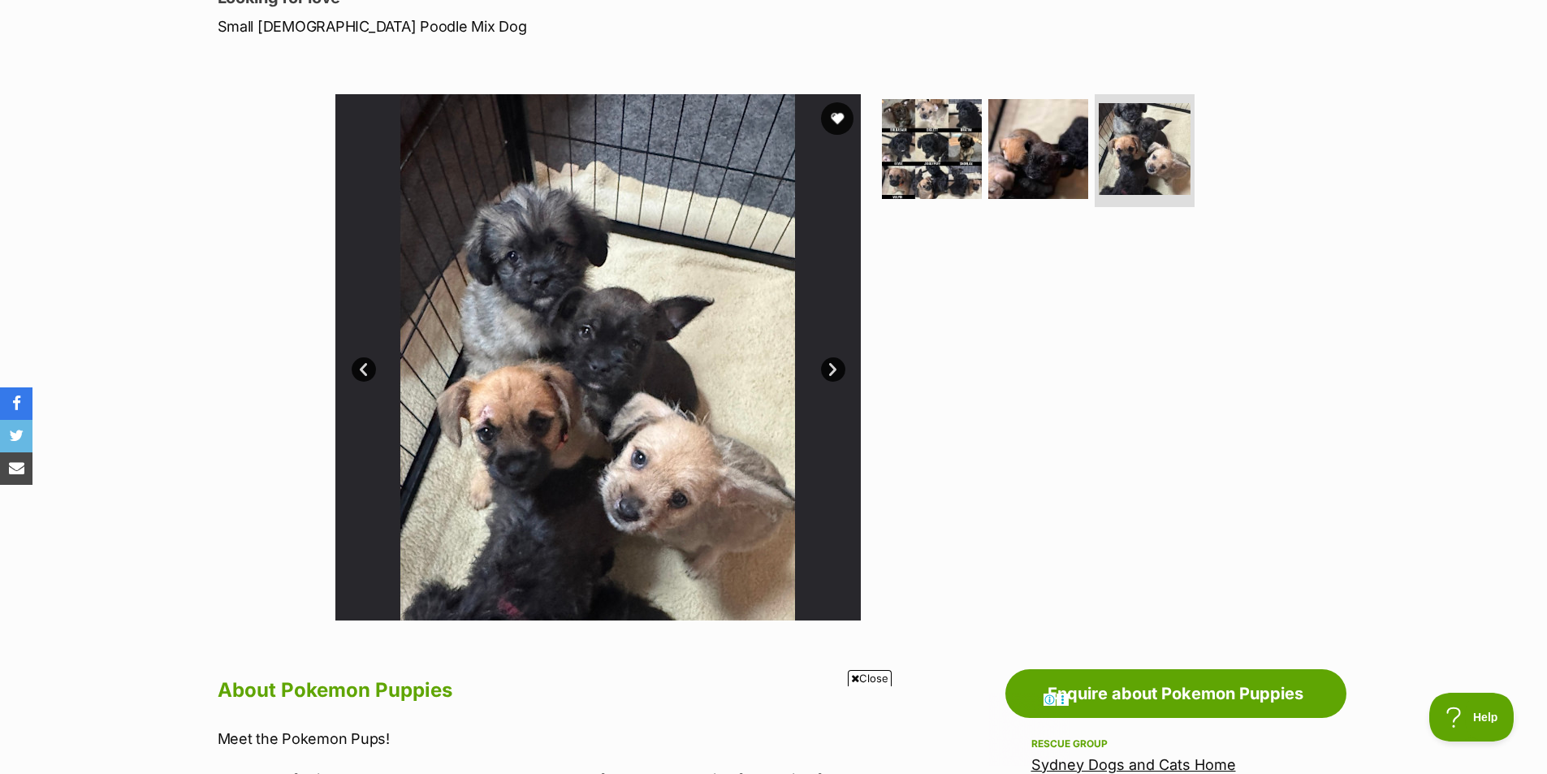
scroll to position [0, 0]
click at [825, 367] on link "Next" at bounding box center [833, 369] width 24 height 24
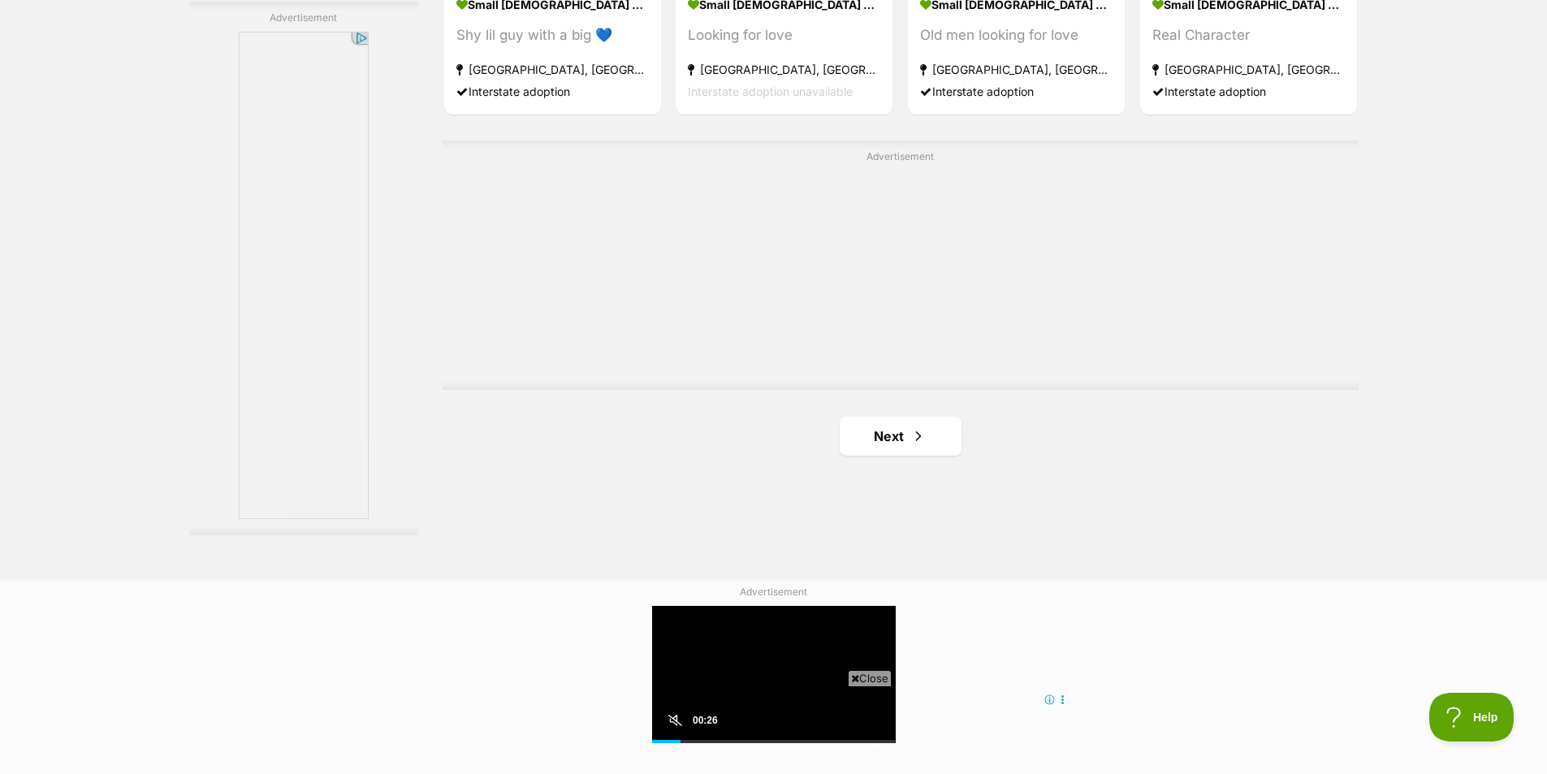
scroll to position [2914, 0]
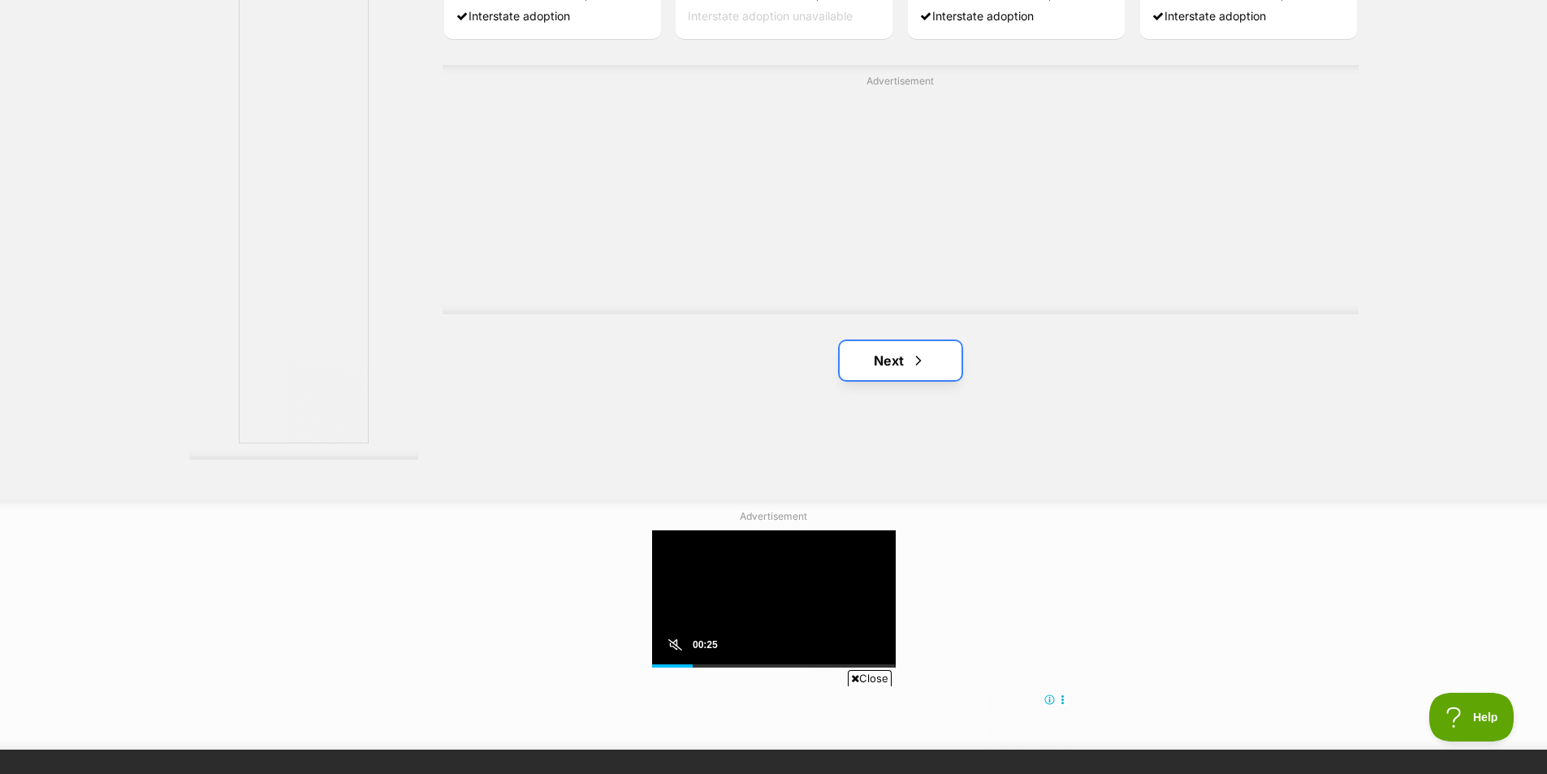
click at [891, 363] on link "Next" at bounding box center [901, 360] width 122 height 39
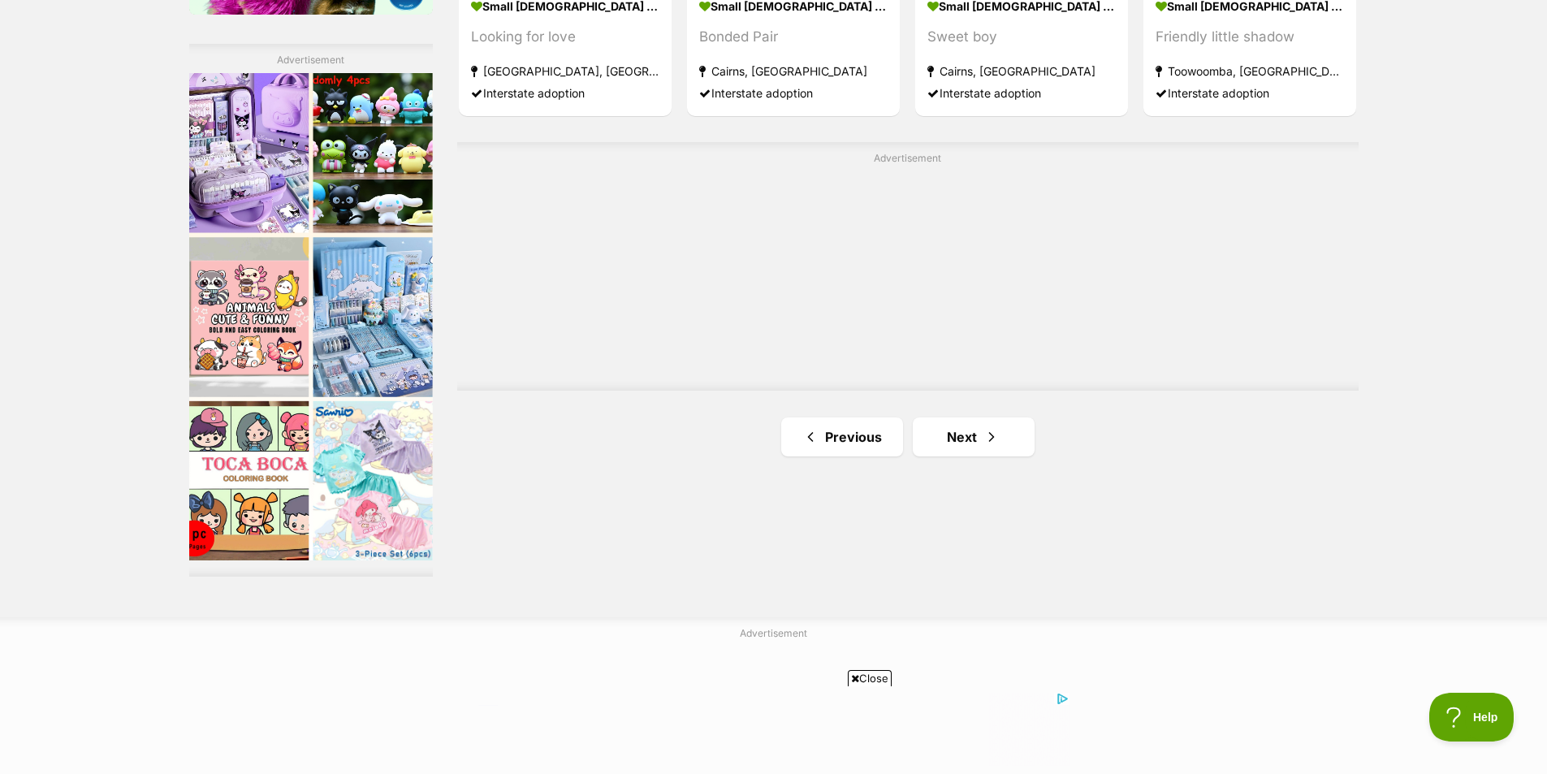
scroll to position [2923, 0]
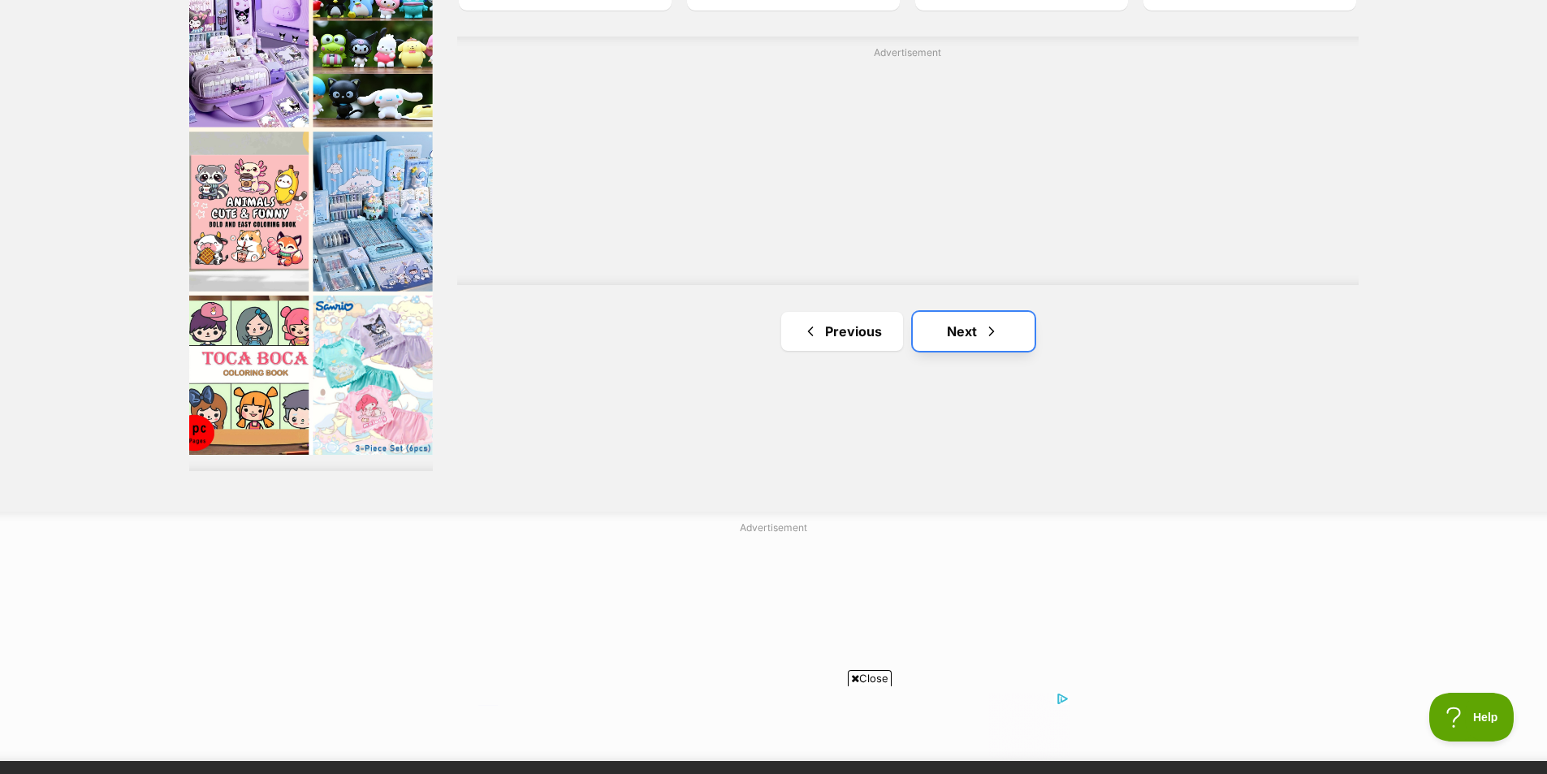
click at [977, 337] on link "Next" at bounding box center [974, 331] width 122 height 39
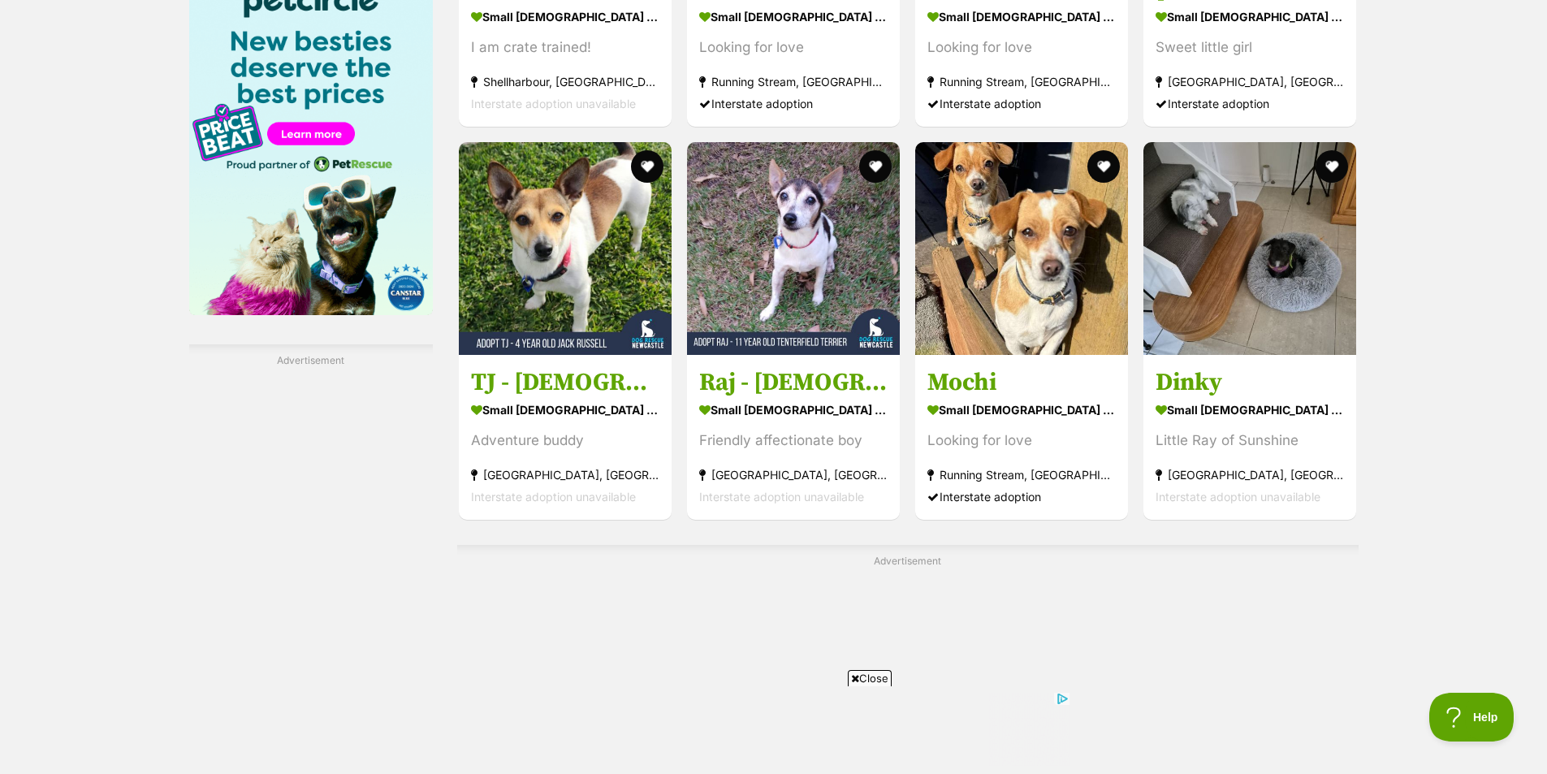
scroll to position [3004, 0]
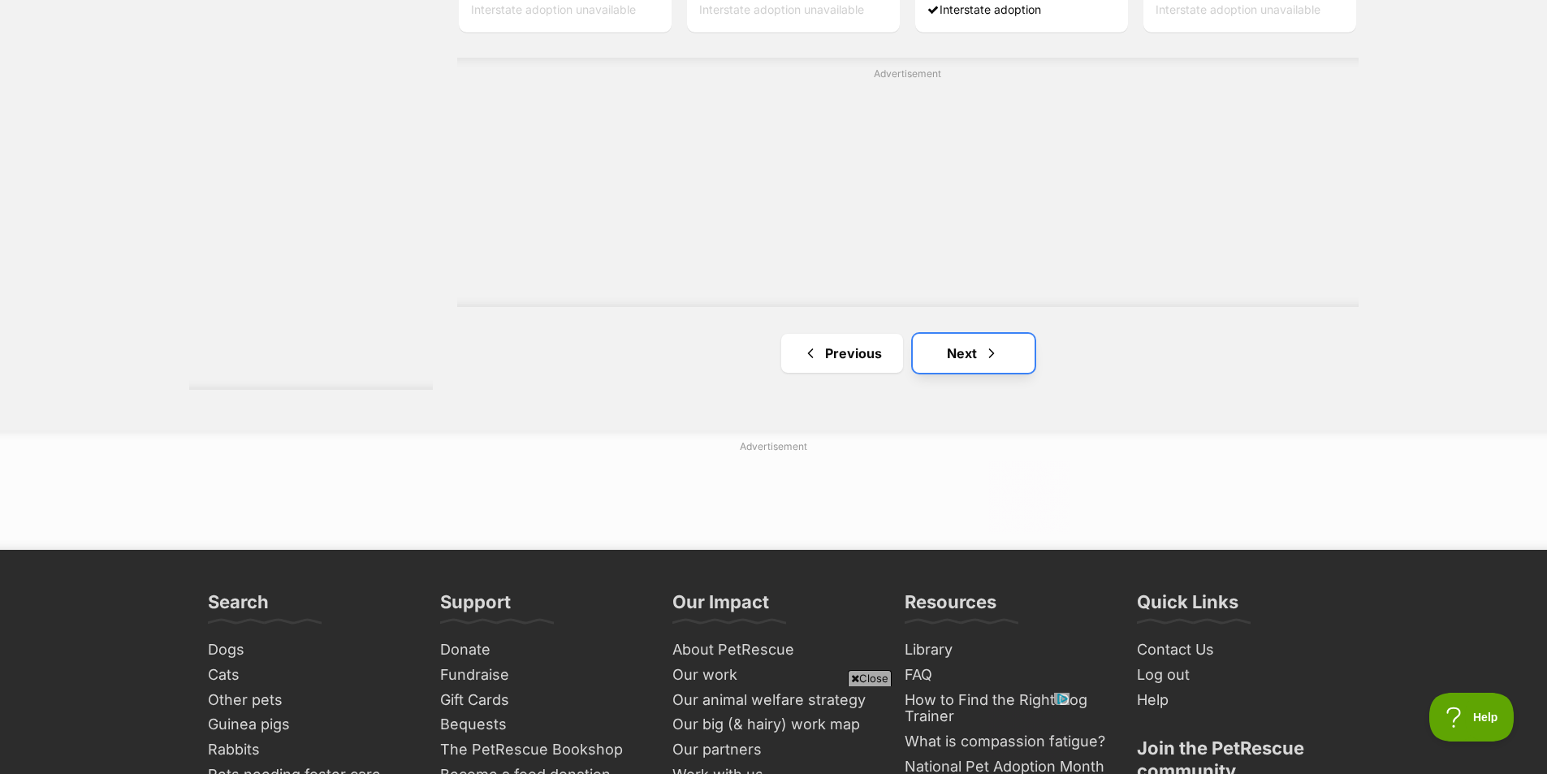
click at [991, 365] on link "Next" at bounding box center [974, 353] width 122 height 39
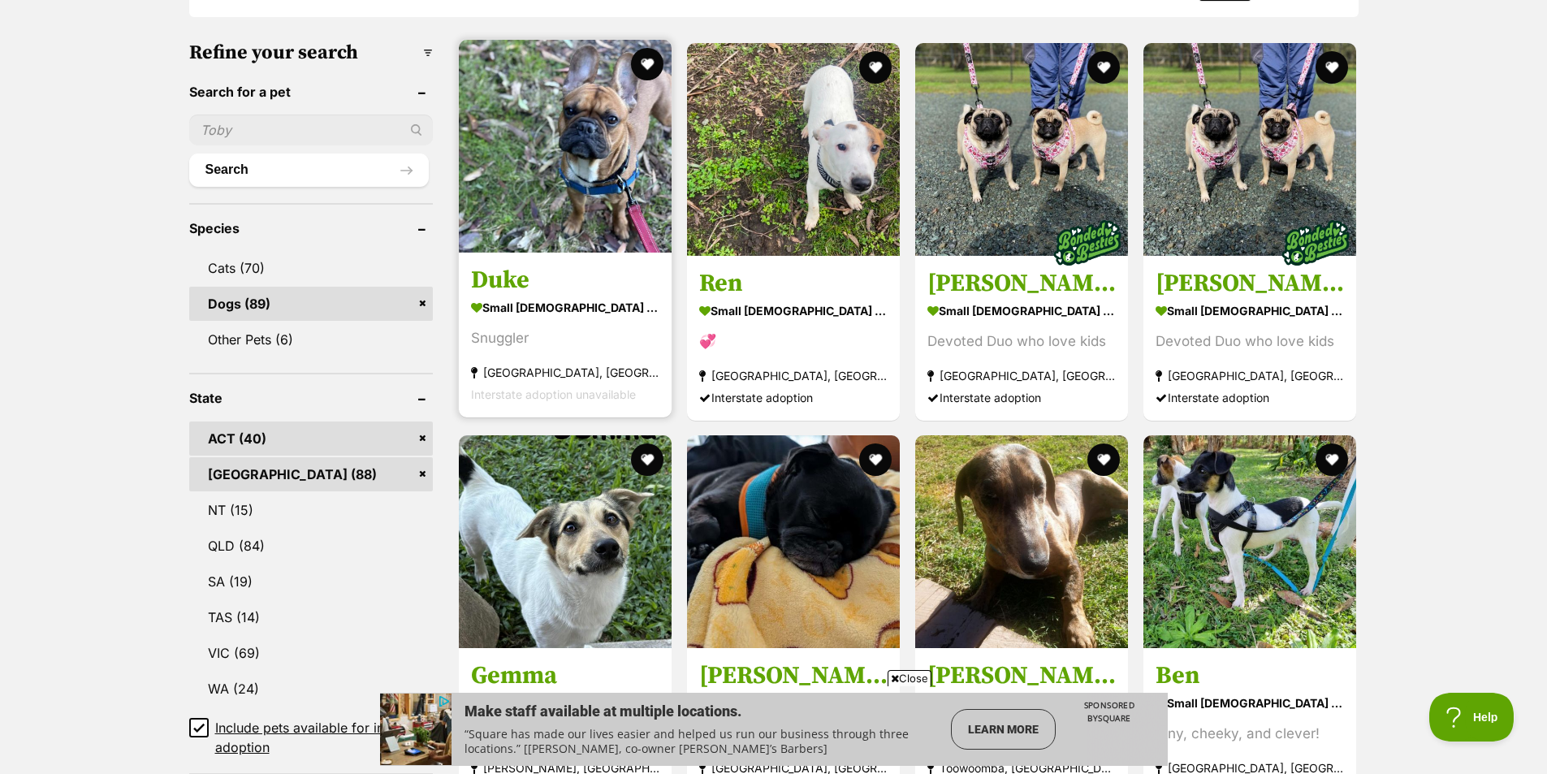
click at [589, 147] on img at bounding box center [565, 146] width 213 height 213
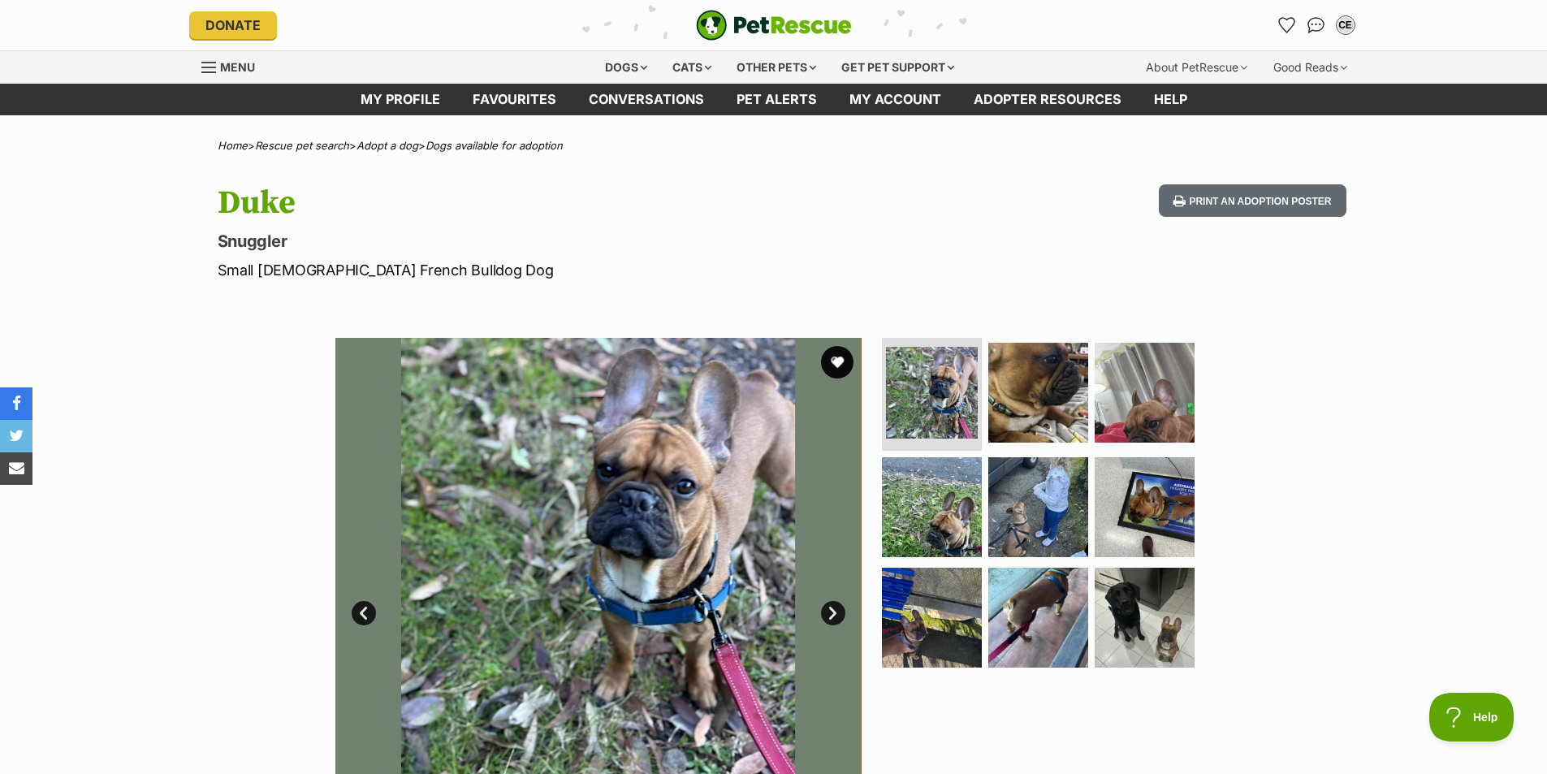
click at [832, 617] on link "Next" at bounding box center [833, 613] width 24 height 24
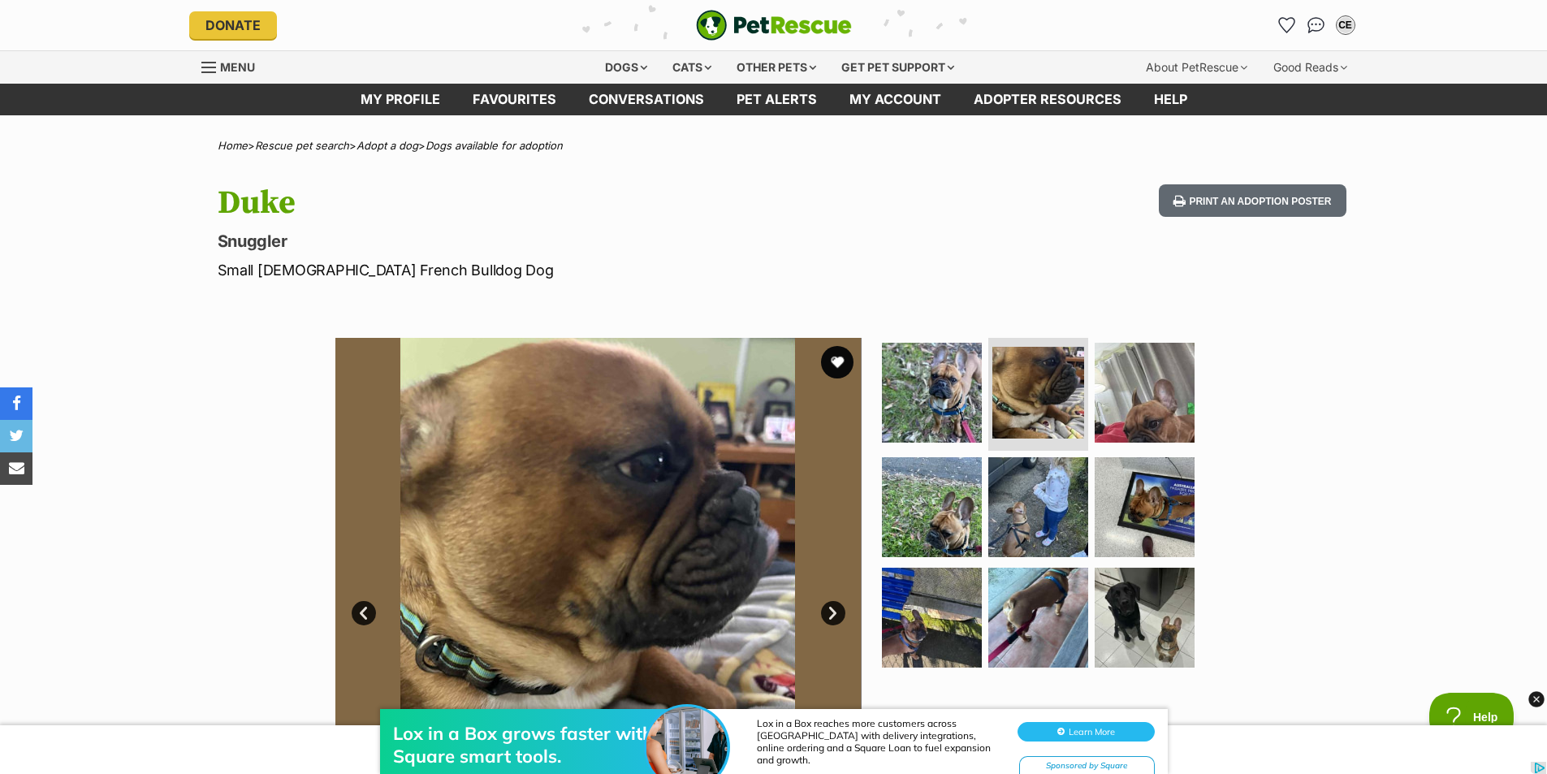
click at [832, 617] on link "Next" at bounding box center [833, 613] width 24 height 24
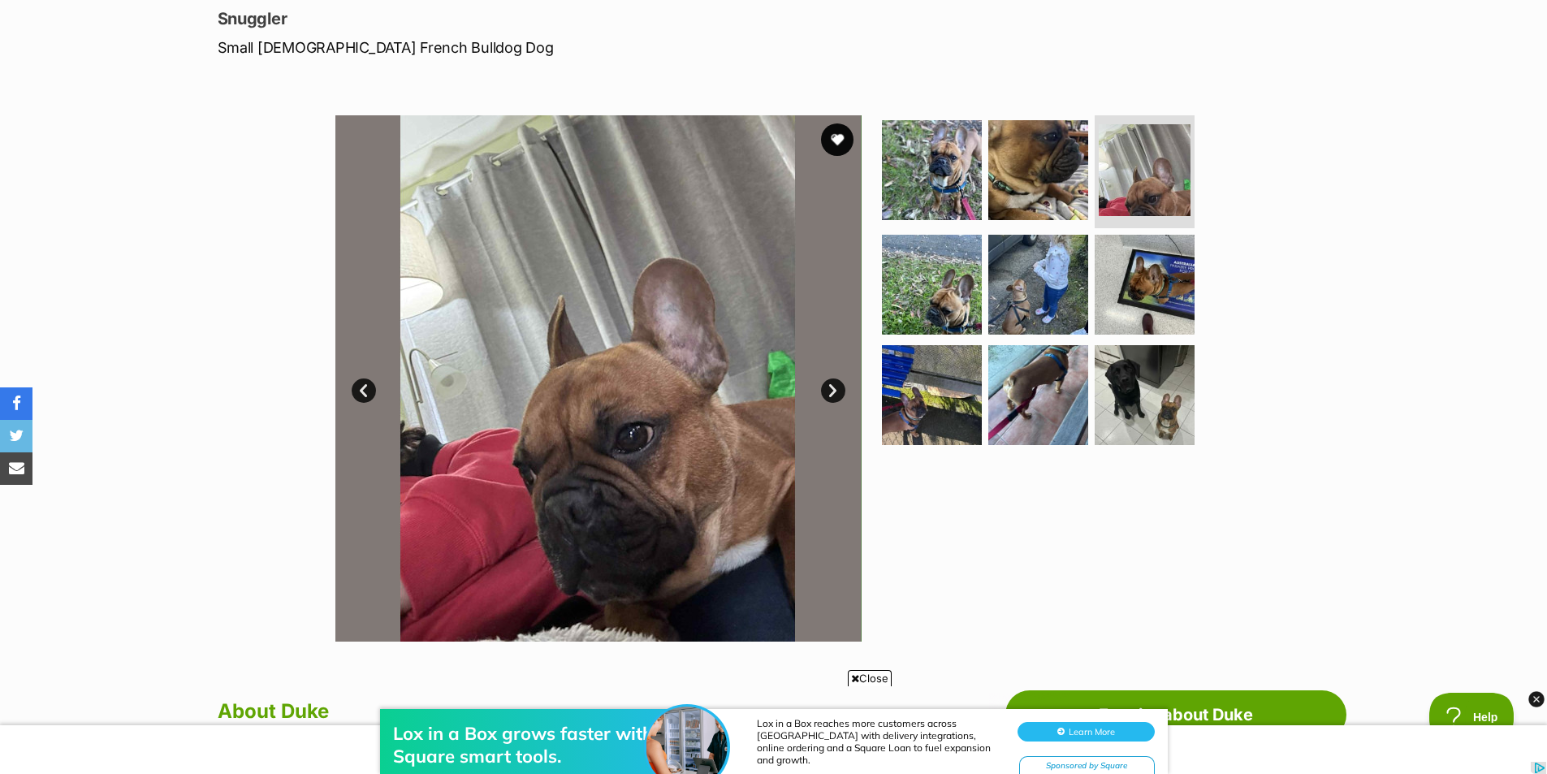
scroll to position [244, 0]
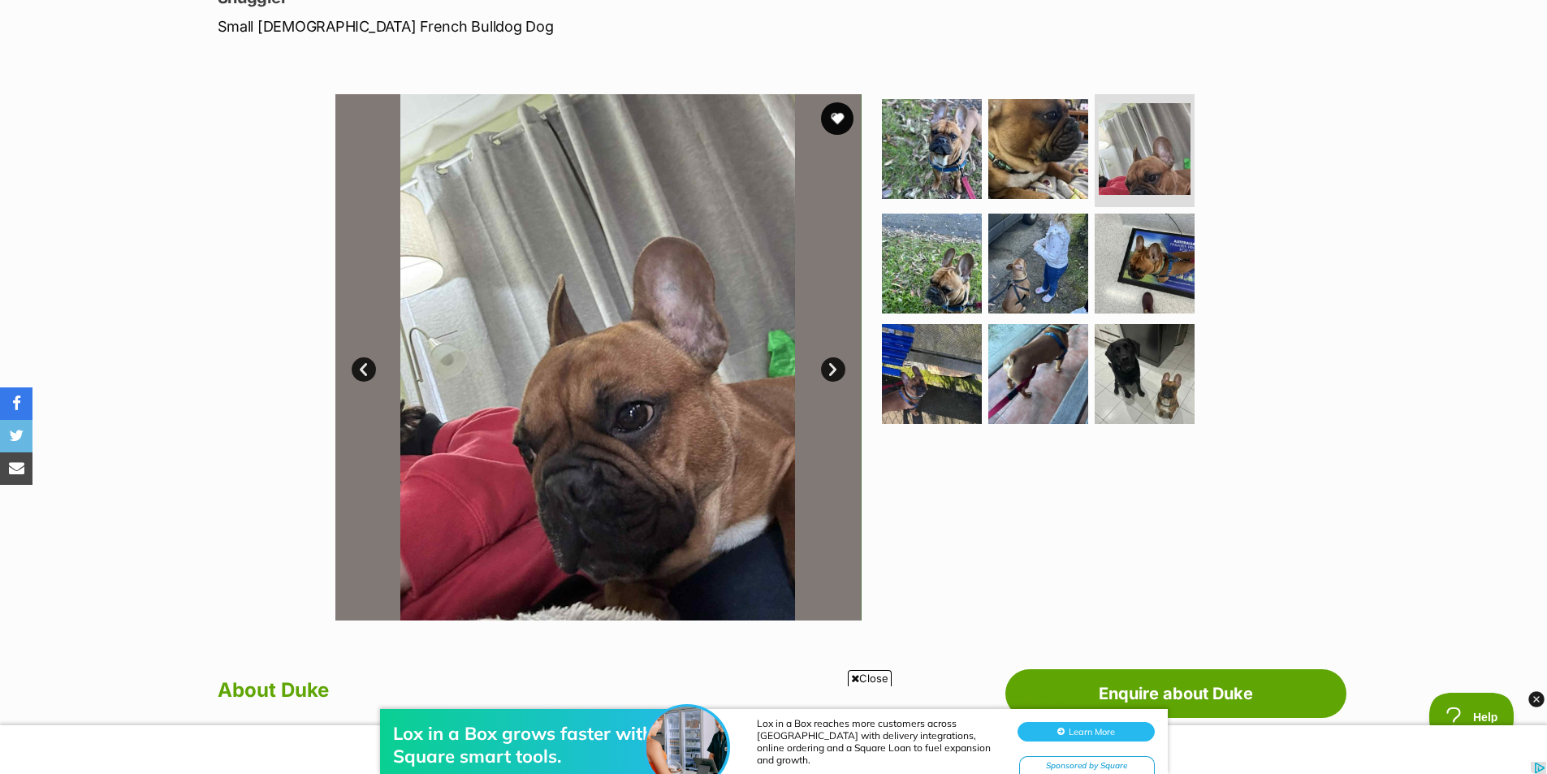
click at [829, 368] on link "Next" at bounding box center [833, 369] width 24 height 24
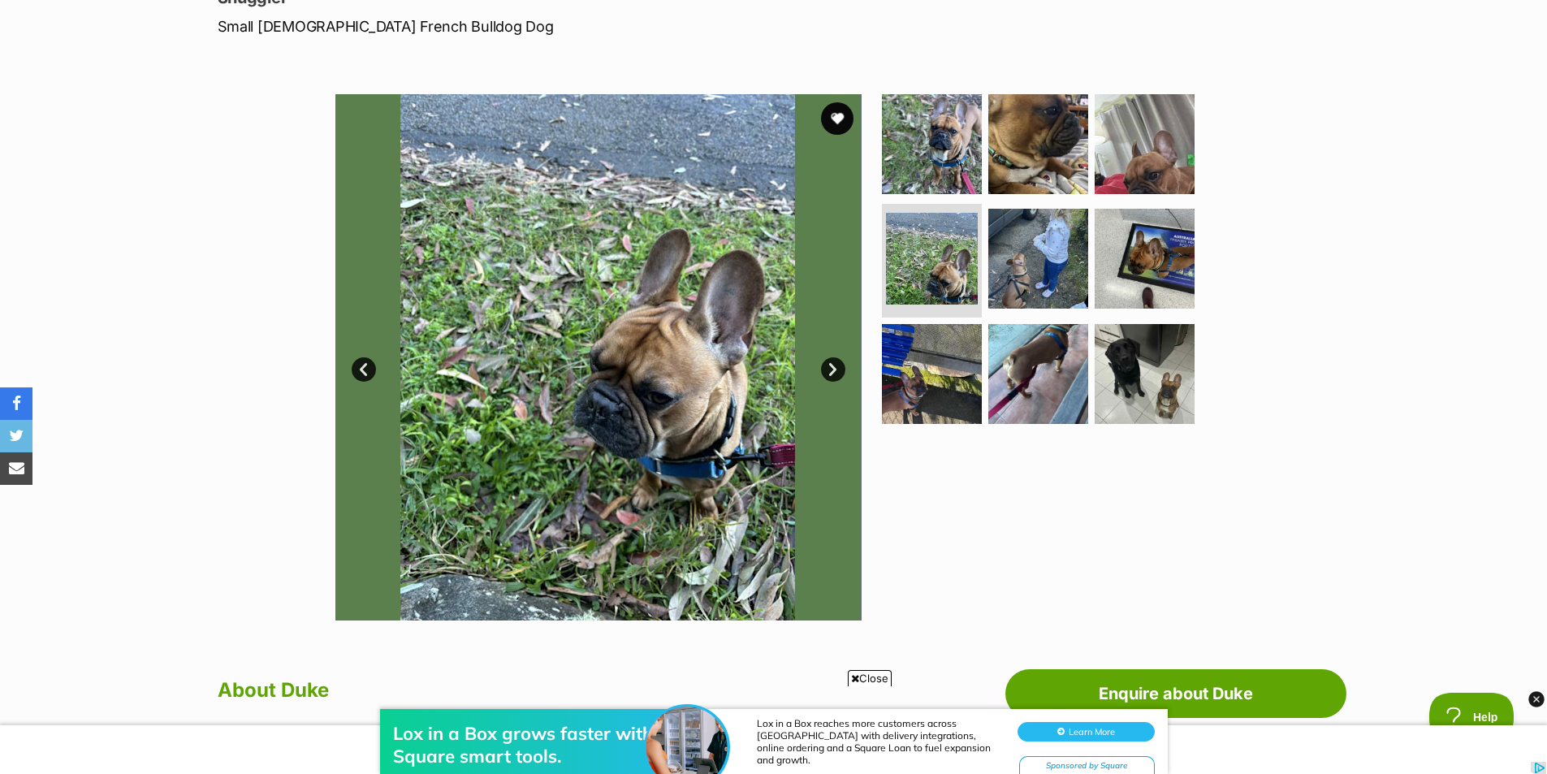
click at [831, 372] on link "Next" at bounding box center [833, 369] width 24 height 24
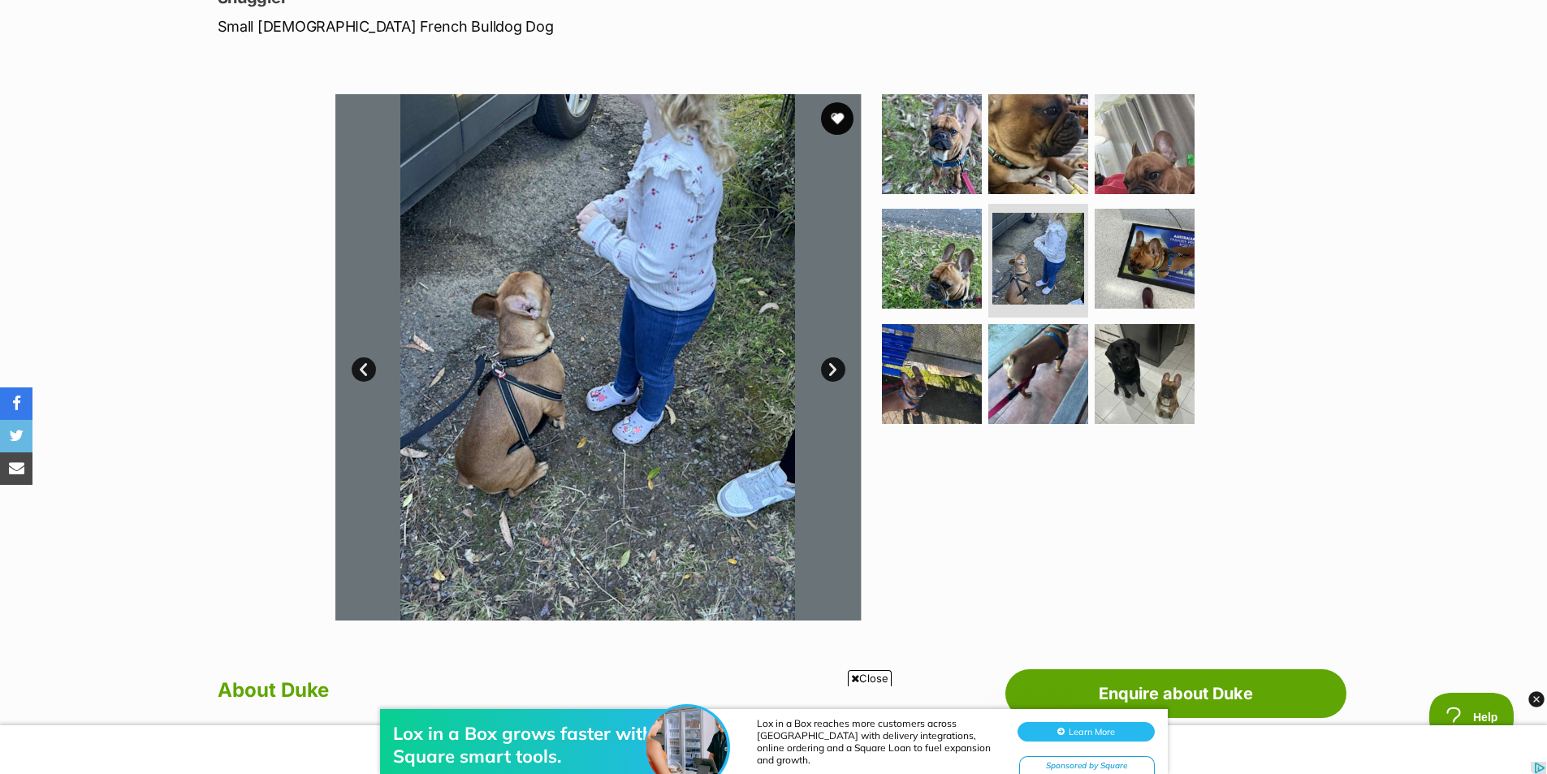
click at [831, 372] on link "Next" at bounding box center [833, 369] width 24 height 24
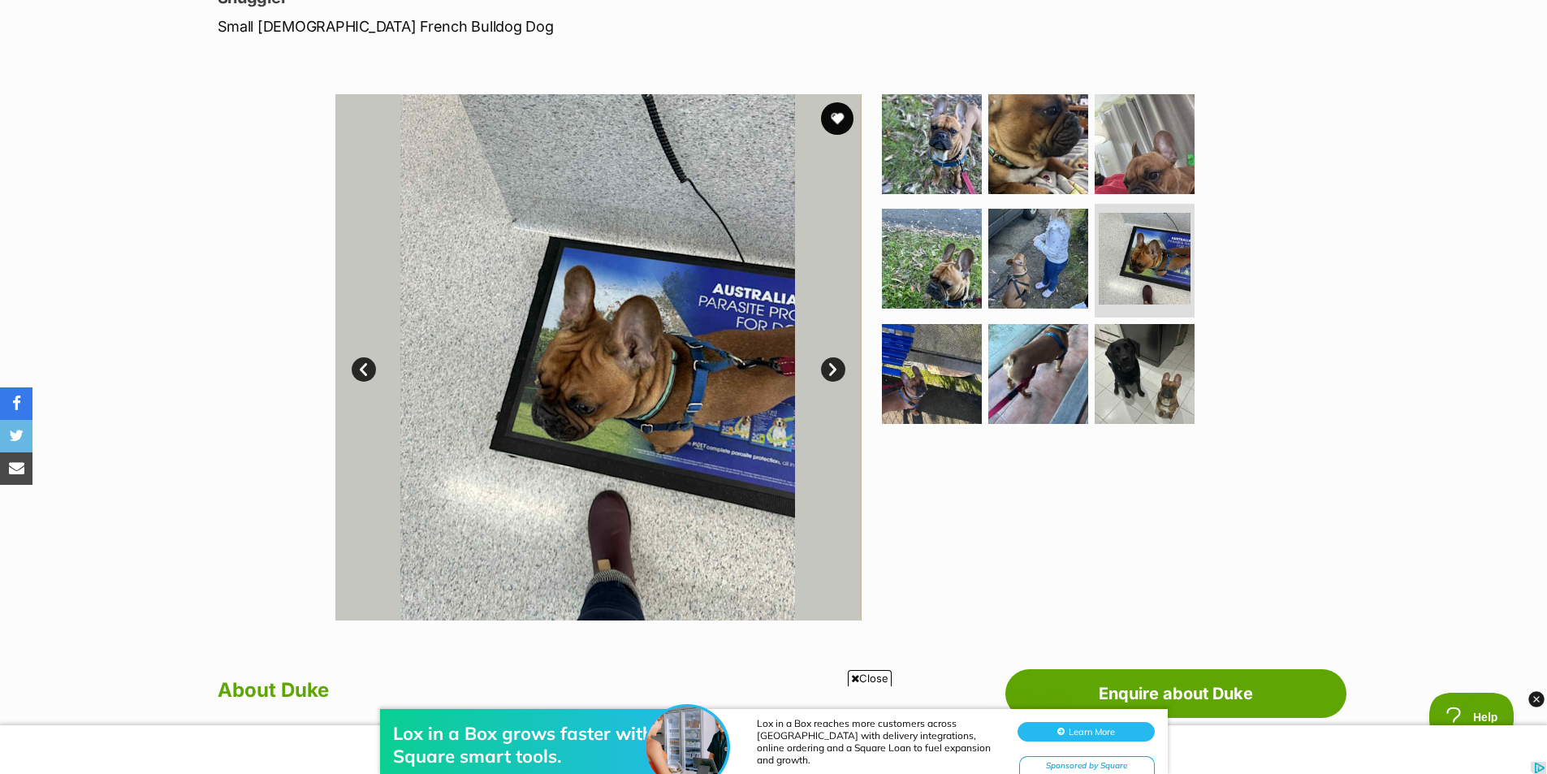
click at [831, 372] on link "Next" at bounding box center [833, 369] width 24 height 24
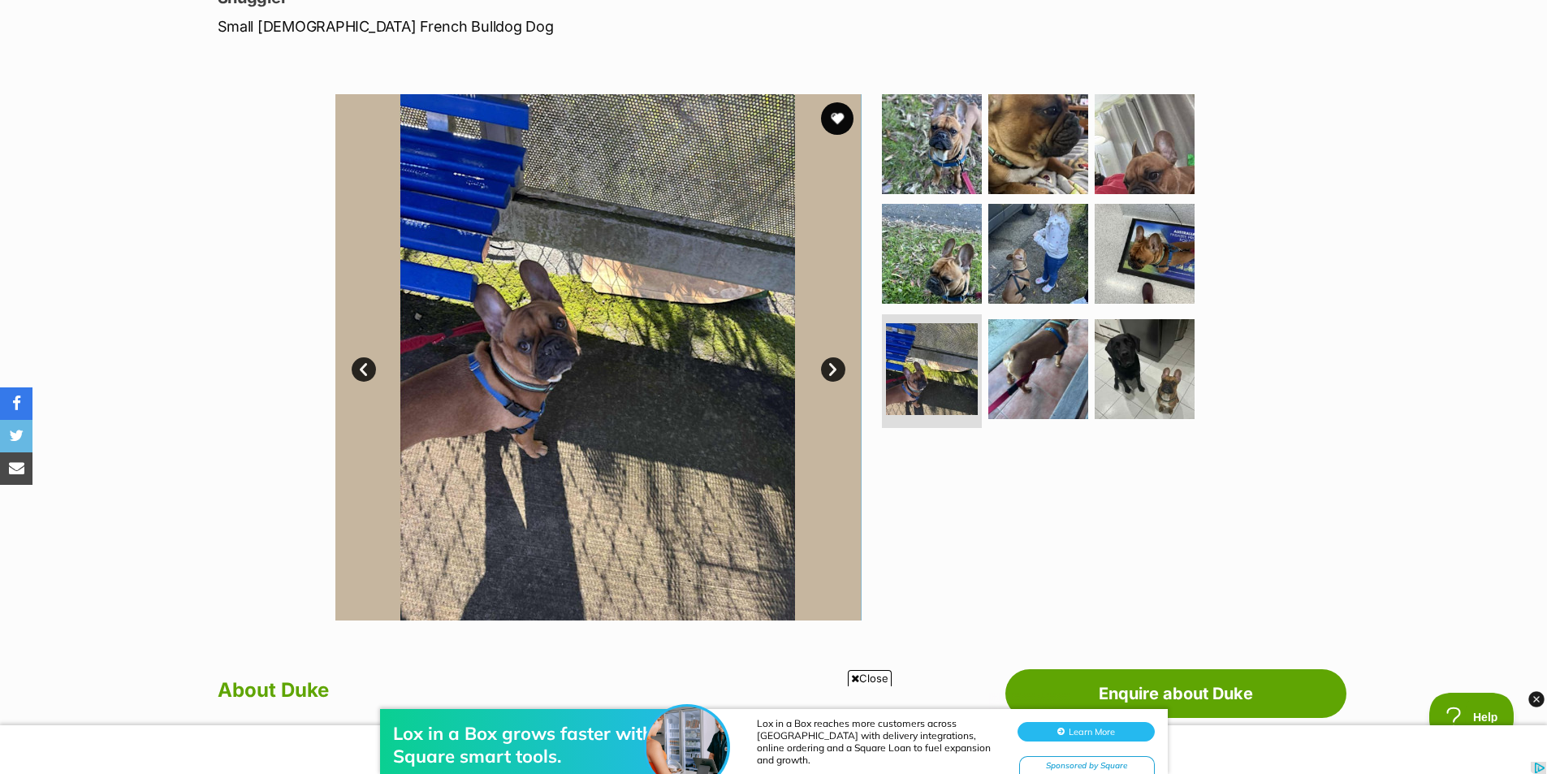
click at [831, 372] on link "Next" at bounding box center [833, 369] width 24 height 24
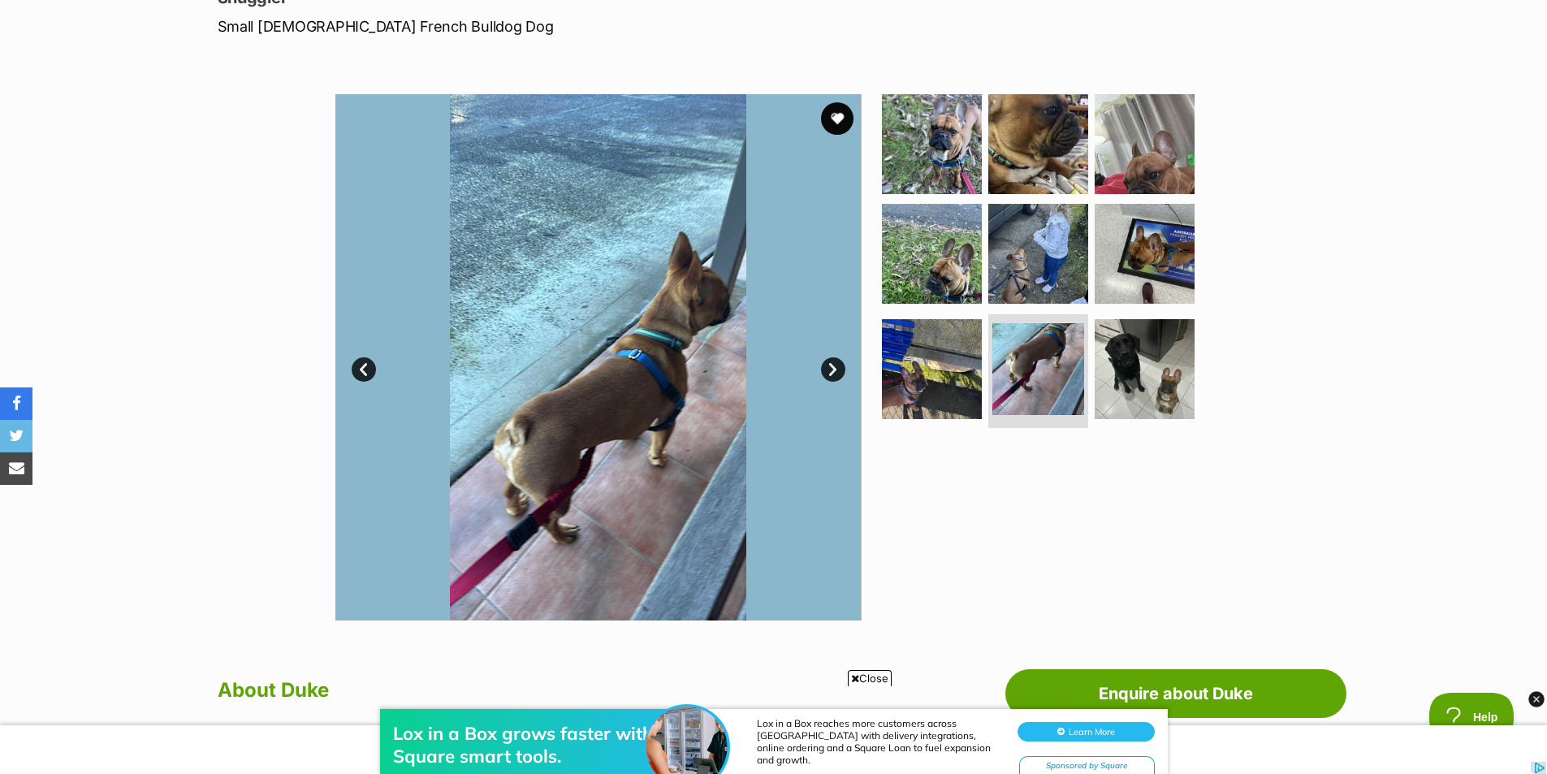
click at [831, 372] on link "Next" at bounding box center [833, 369] width 24 height 24
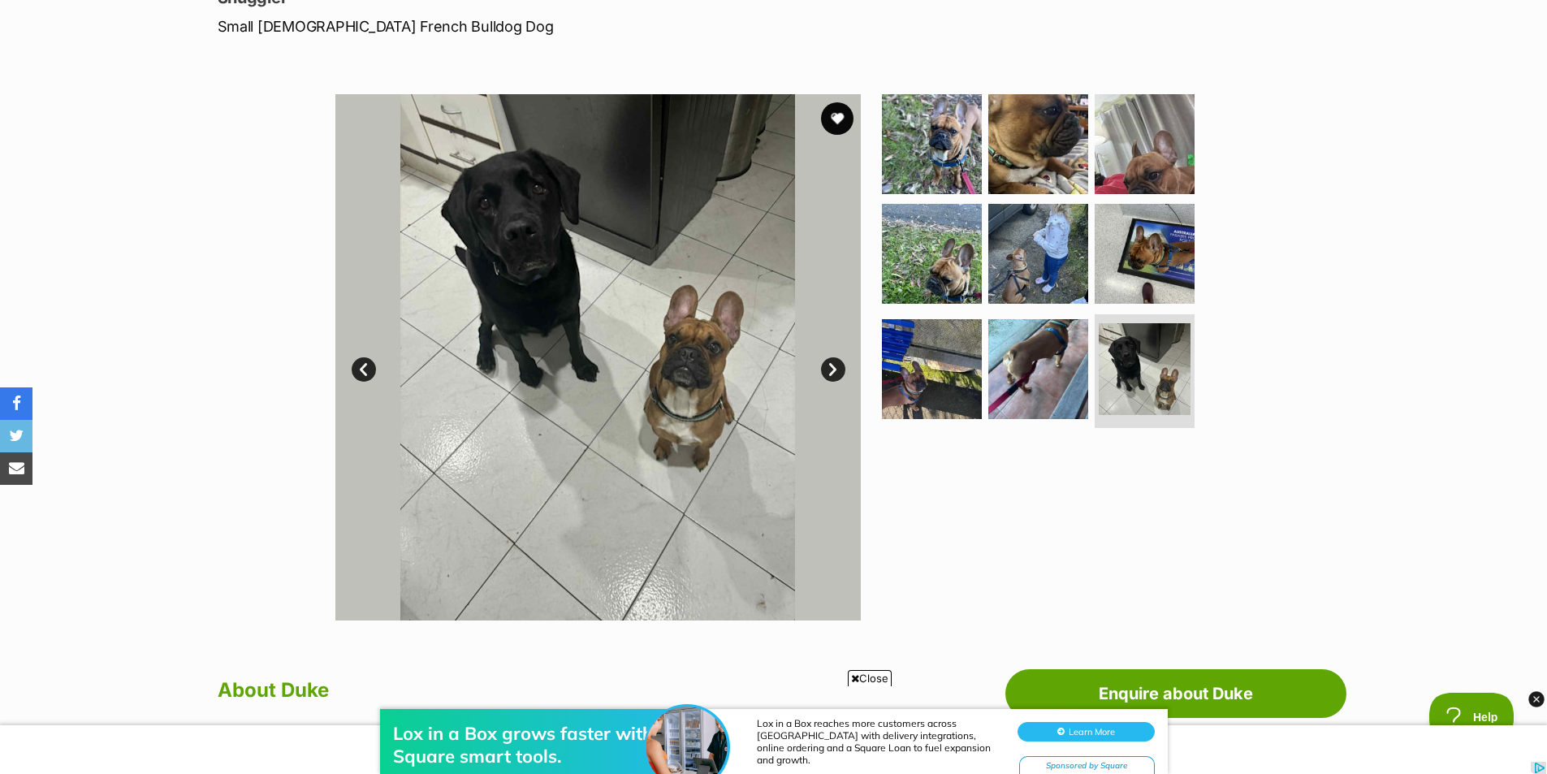
scroll to position [0, 0]
click at [831, 372] on link "Next" at bounding box center [833, 369] width 24 height 24
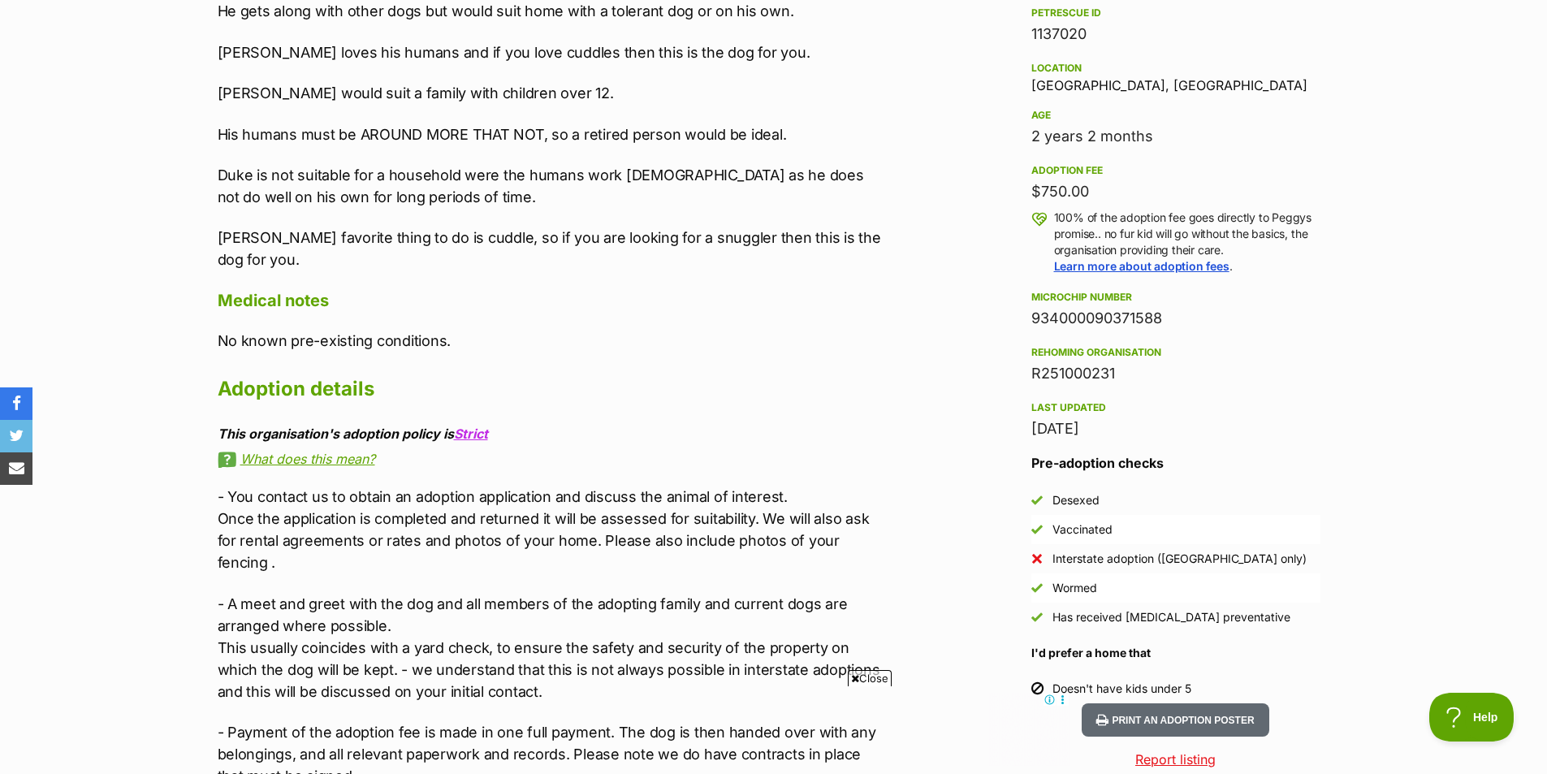
scroll to position [1055, 0]
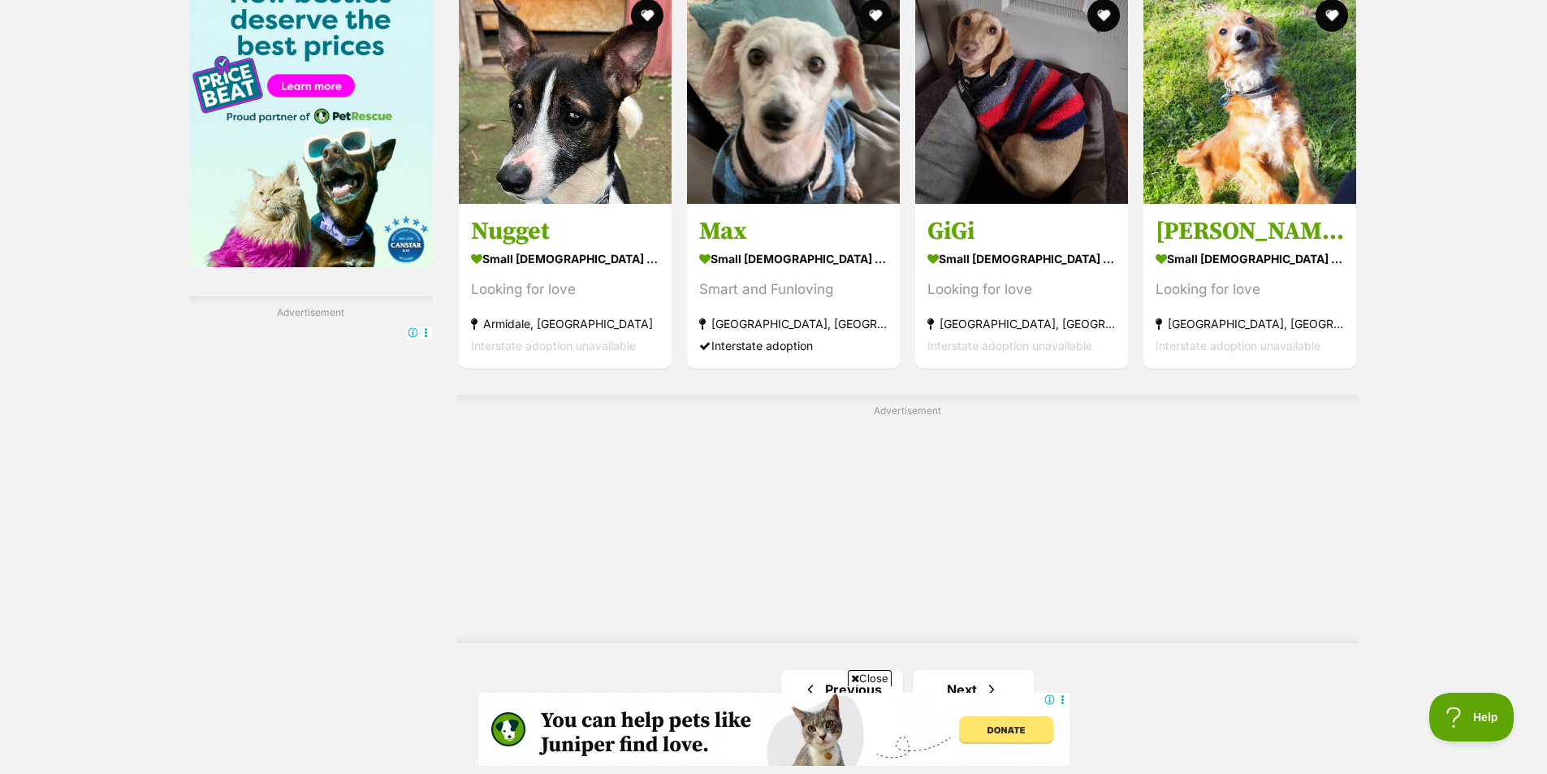
scroll to position [2842, 0]
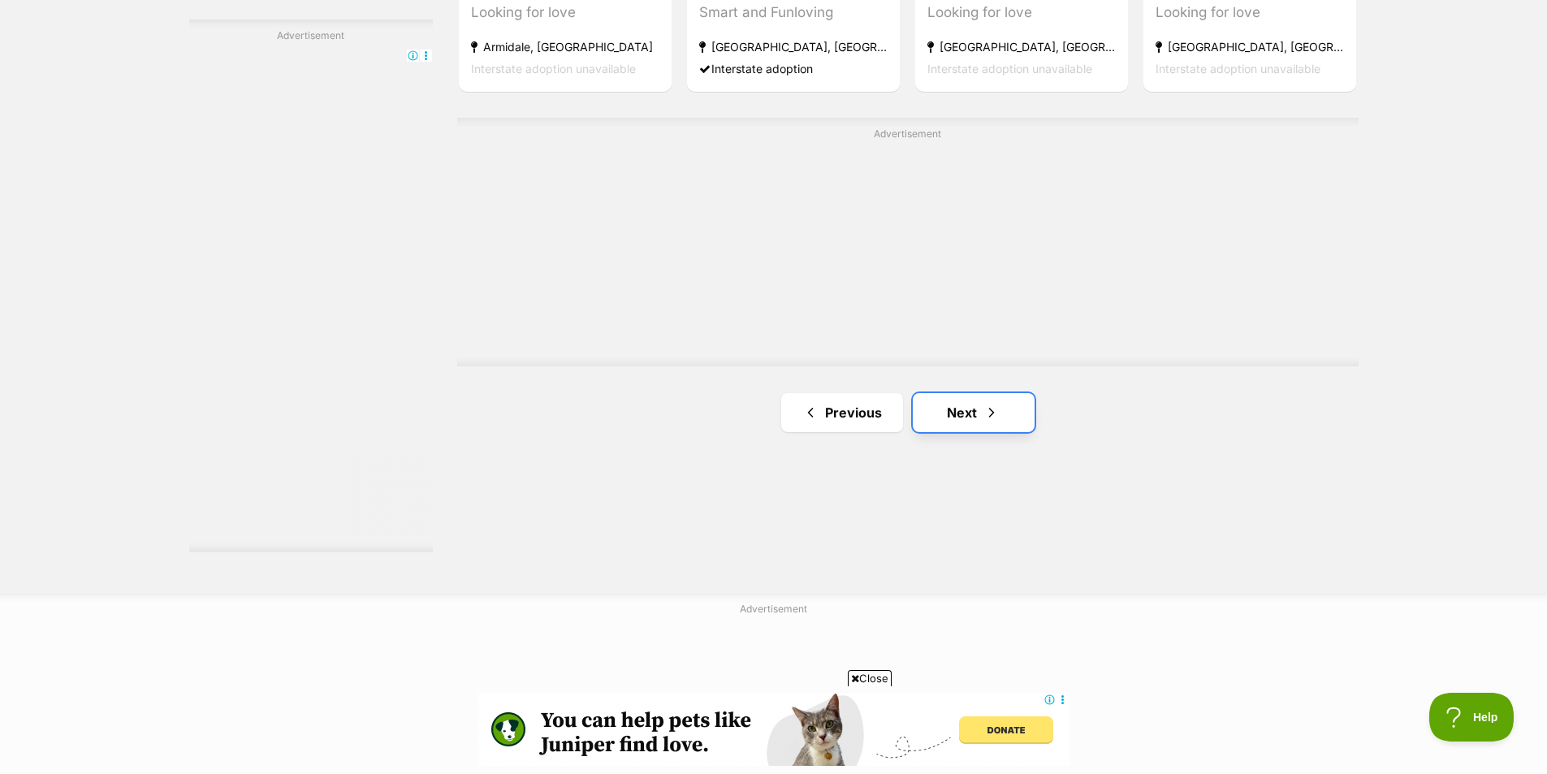
click at [978, 417] on link "Next" at bounding box center [974, 412] width 122 height 39
